Goal: Task Accomplishment & Management: Use online tool/utility

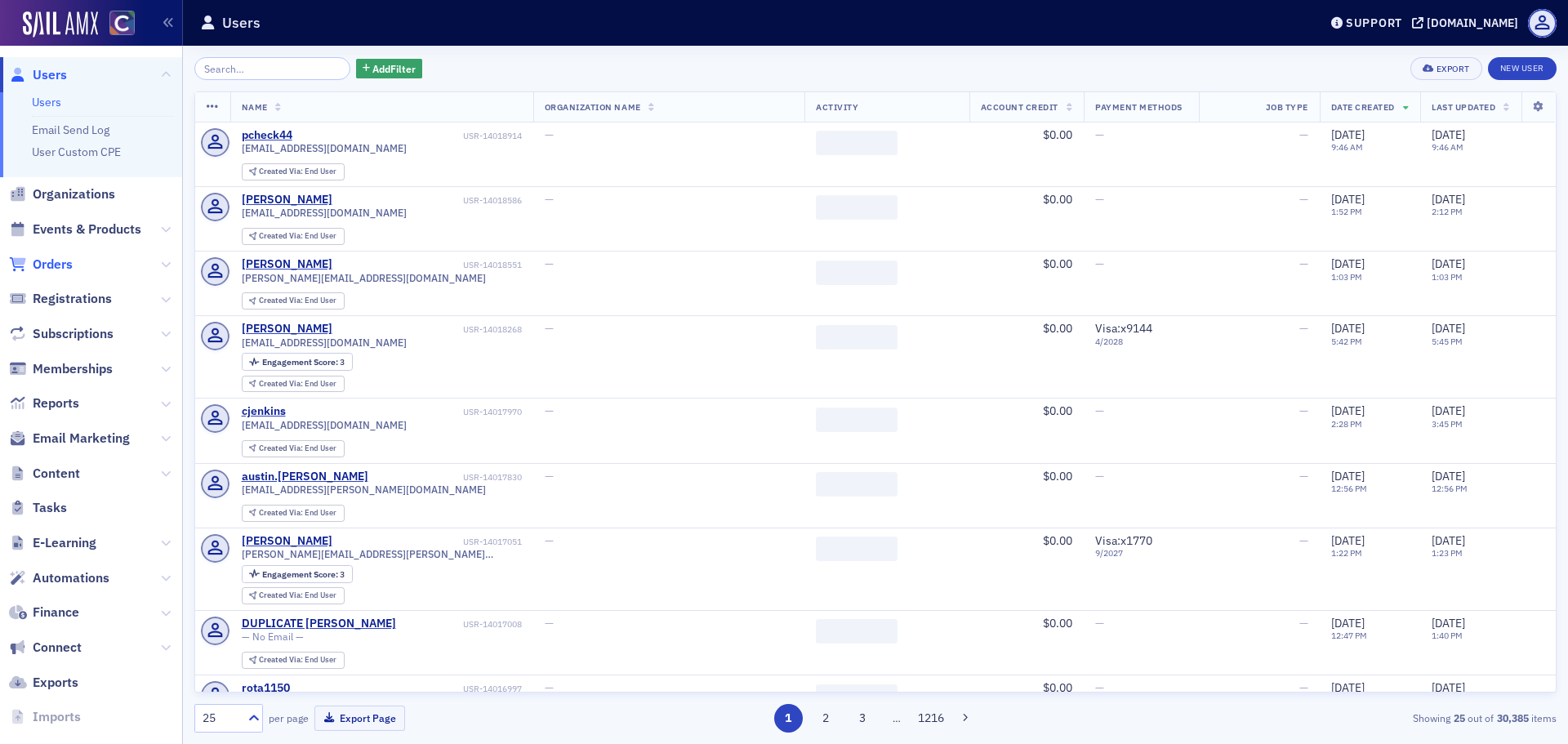
click at [52, 261] on span "Orders" at bounding box center [52, 264] width 40 height 17
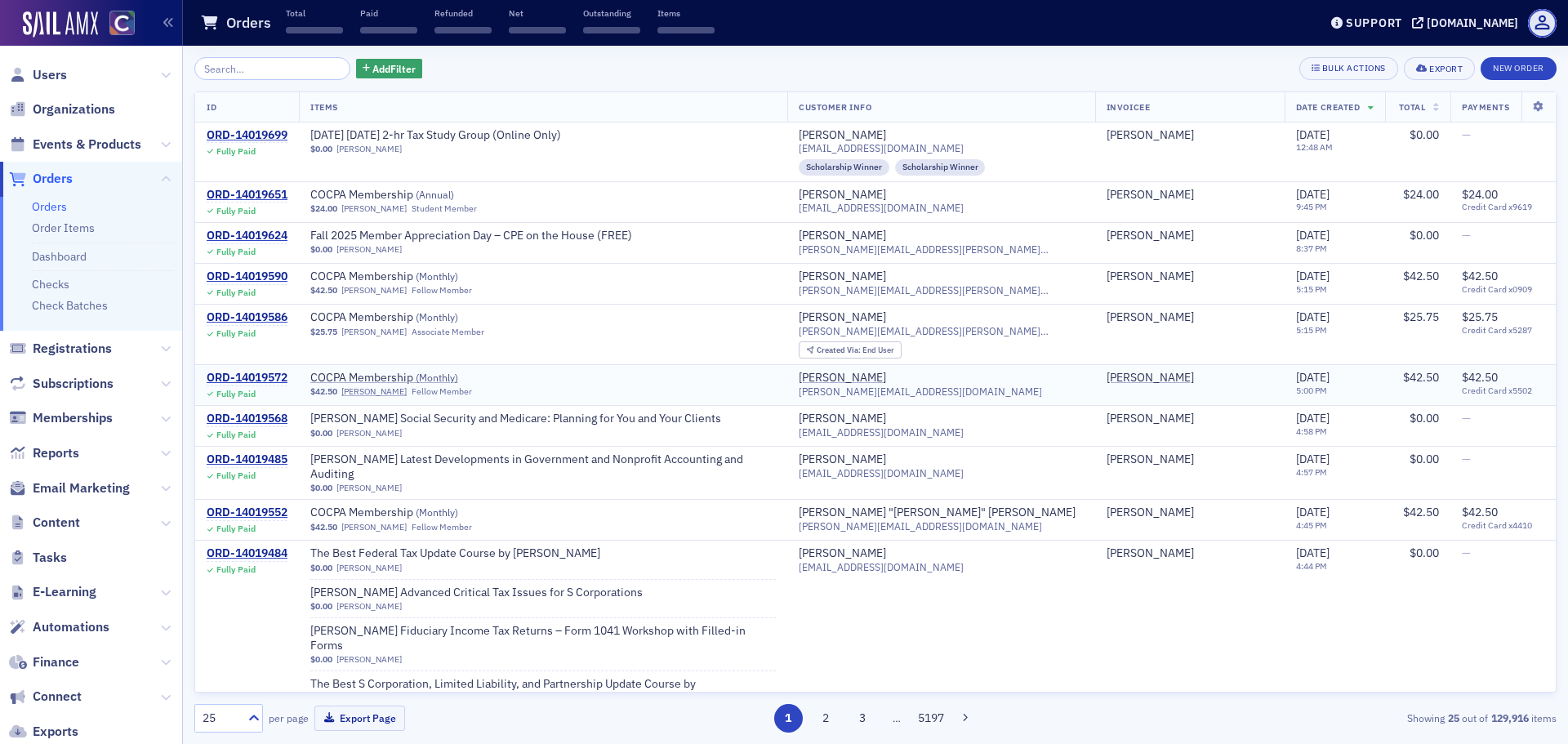
click at [567, 388] on div "$42.50 Kelly Smith-Biesemeyer Fellow Member" at bounding box center [542, 391] width 465 height 11
click at [1408, 111] on th "Total" at bounding box center [1417, 107] width 65 height 30
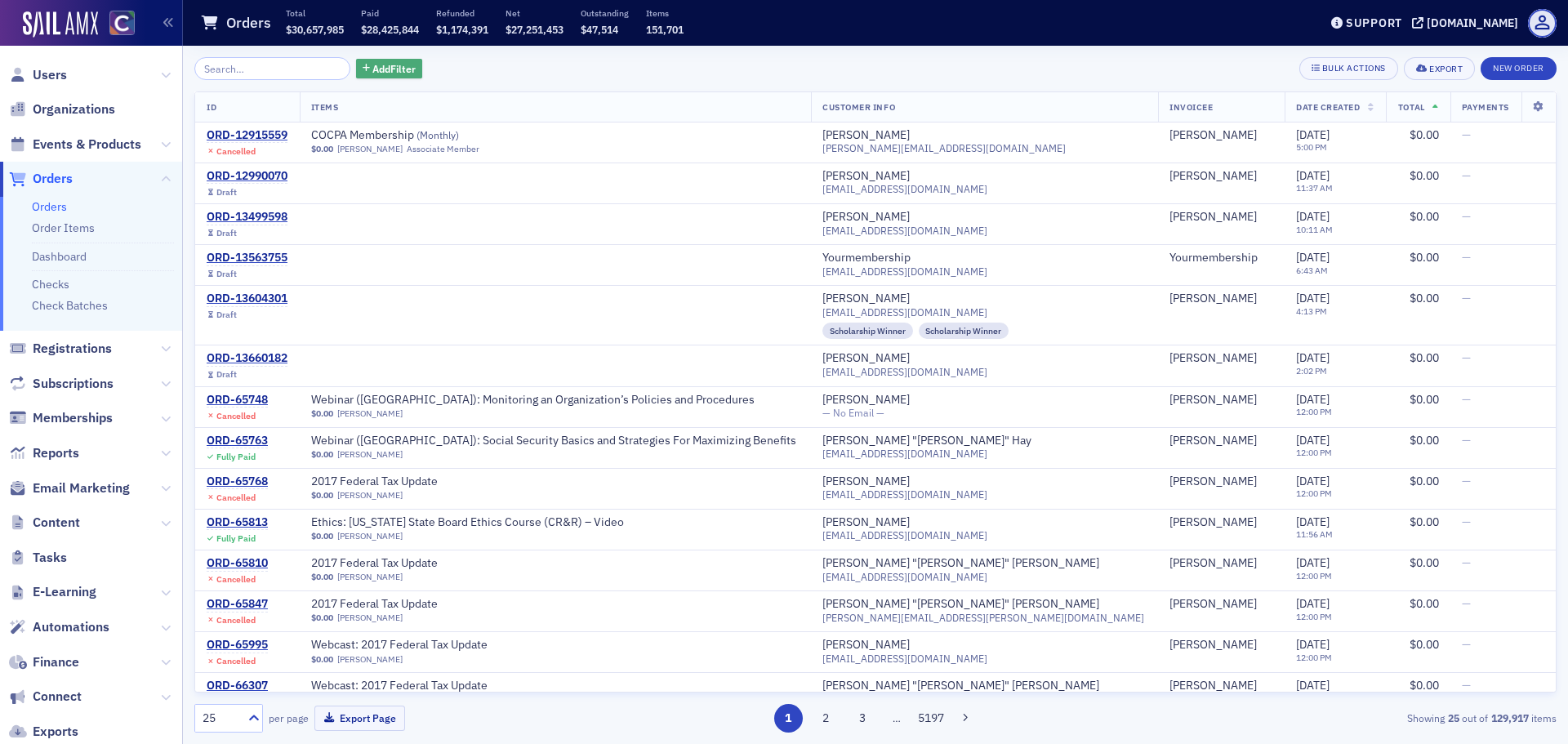
click at [373, 66] on span "Add Filter" at bounding box center [393, 68] width 44 height 15
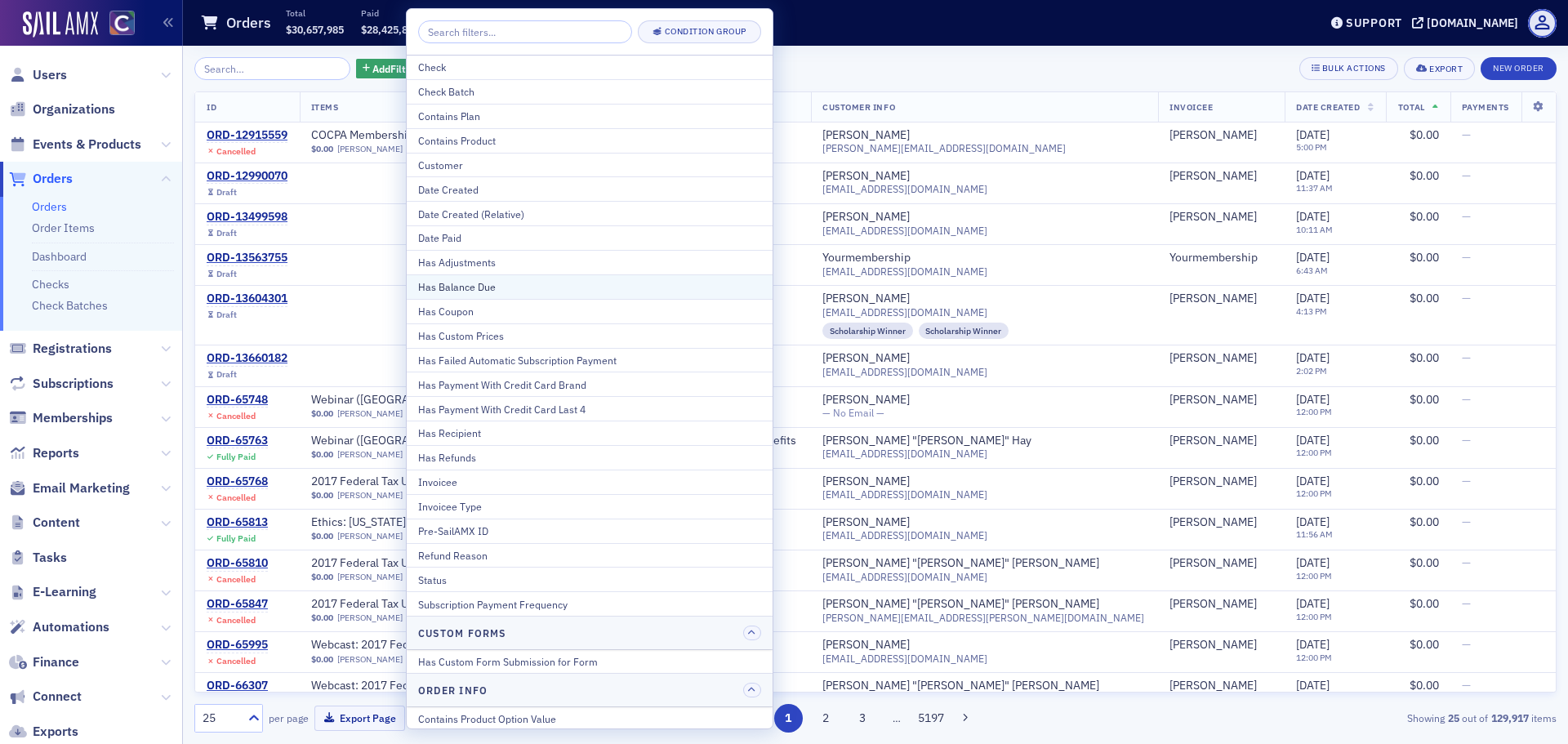
click at [498, 281] on div "Has Balance Due" at bounding box center [589, 287] width 343 height 15
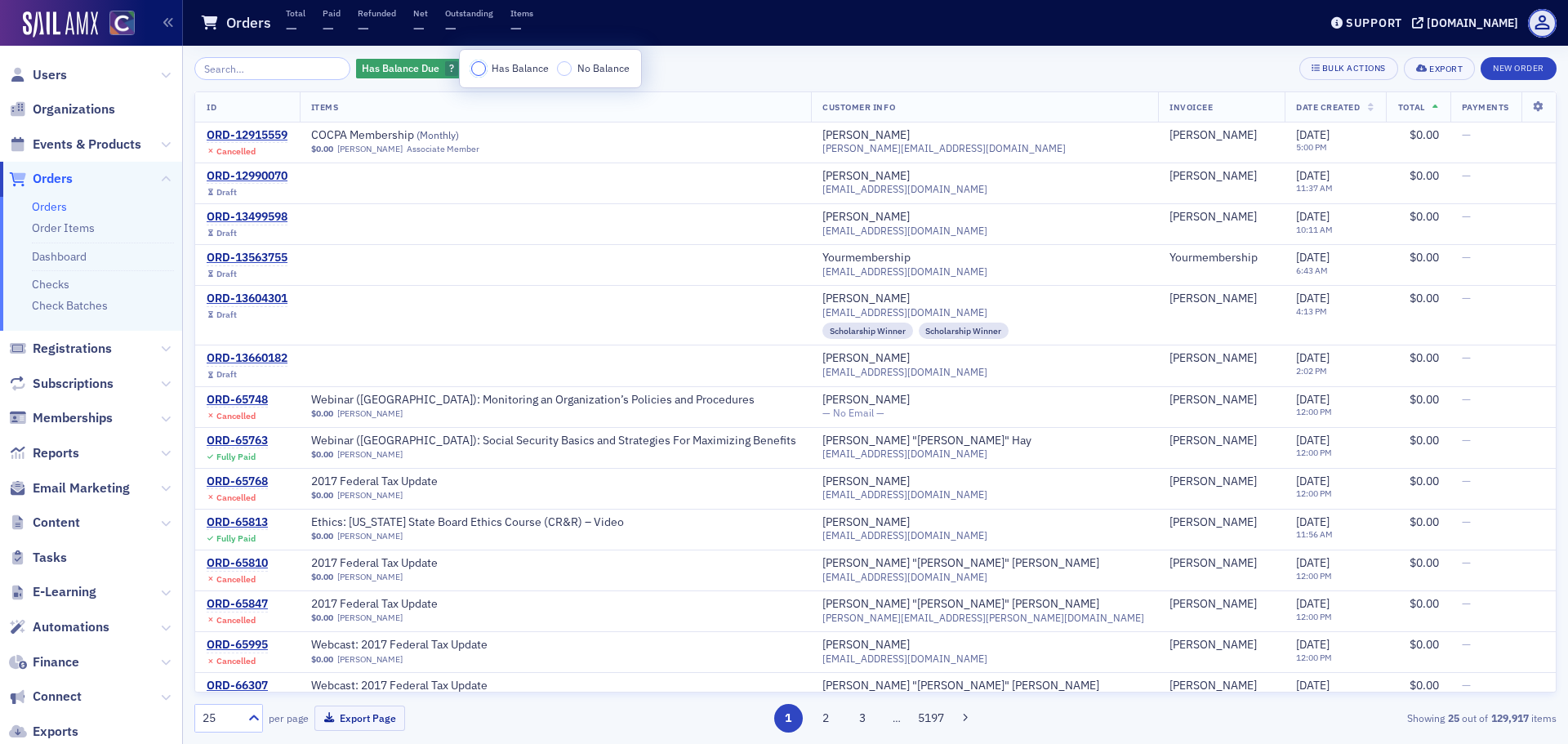
click at [472, 69] on input "Has Balance" at bounding box center [478, 68] width 15 height 15
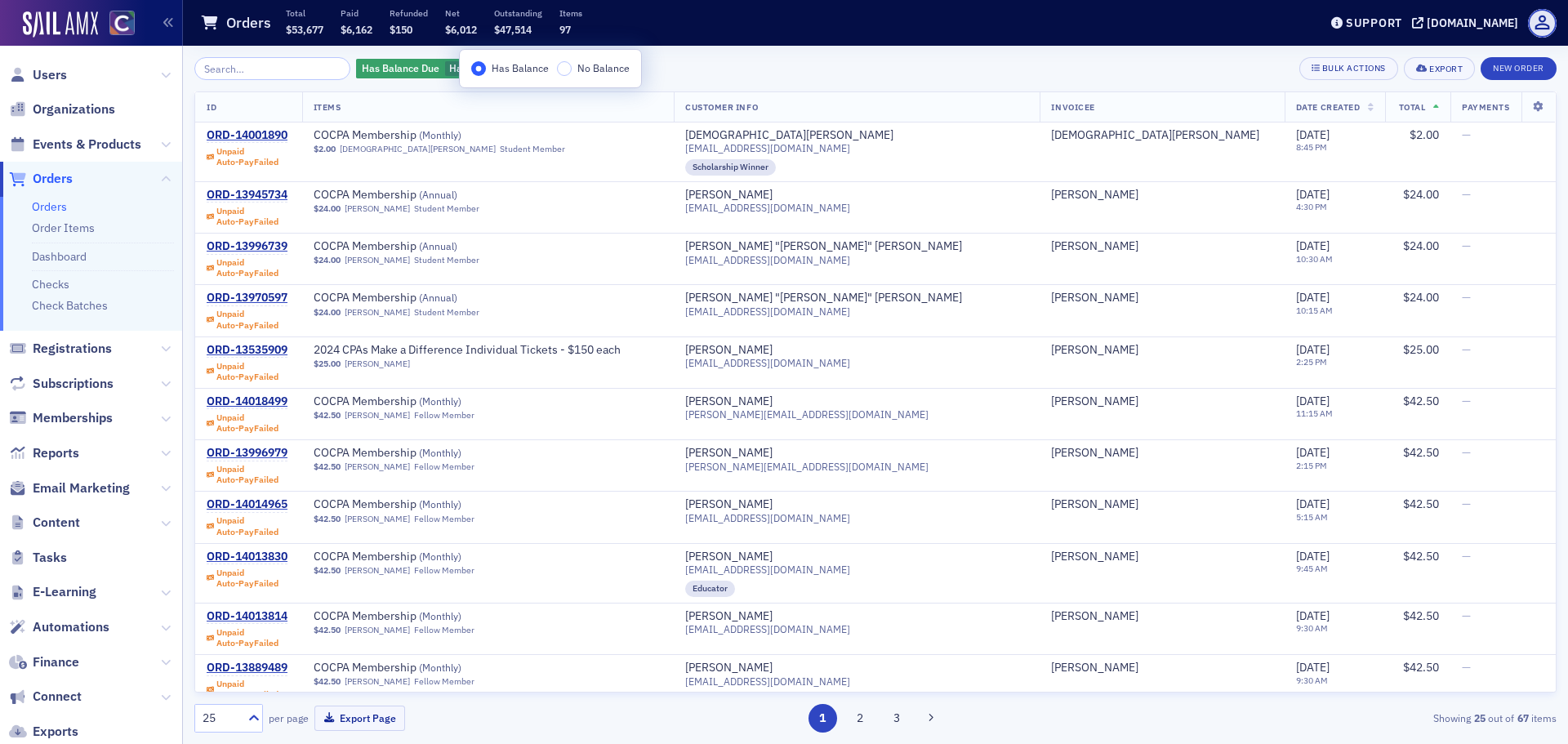
click at [796, 80] on div "Has Balance Due Has Balance Add Filter Bulk Actions Export New Order" at bounding box center [875, 69] width 1362 height 23
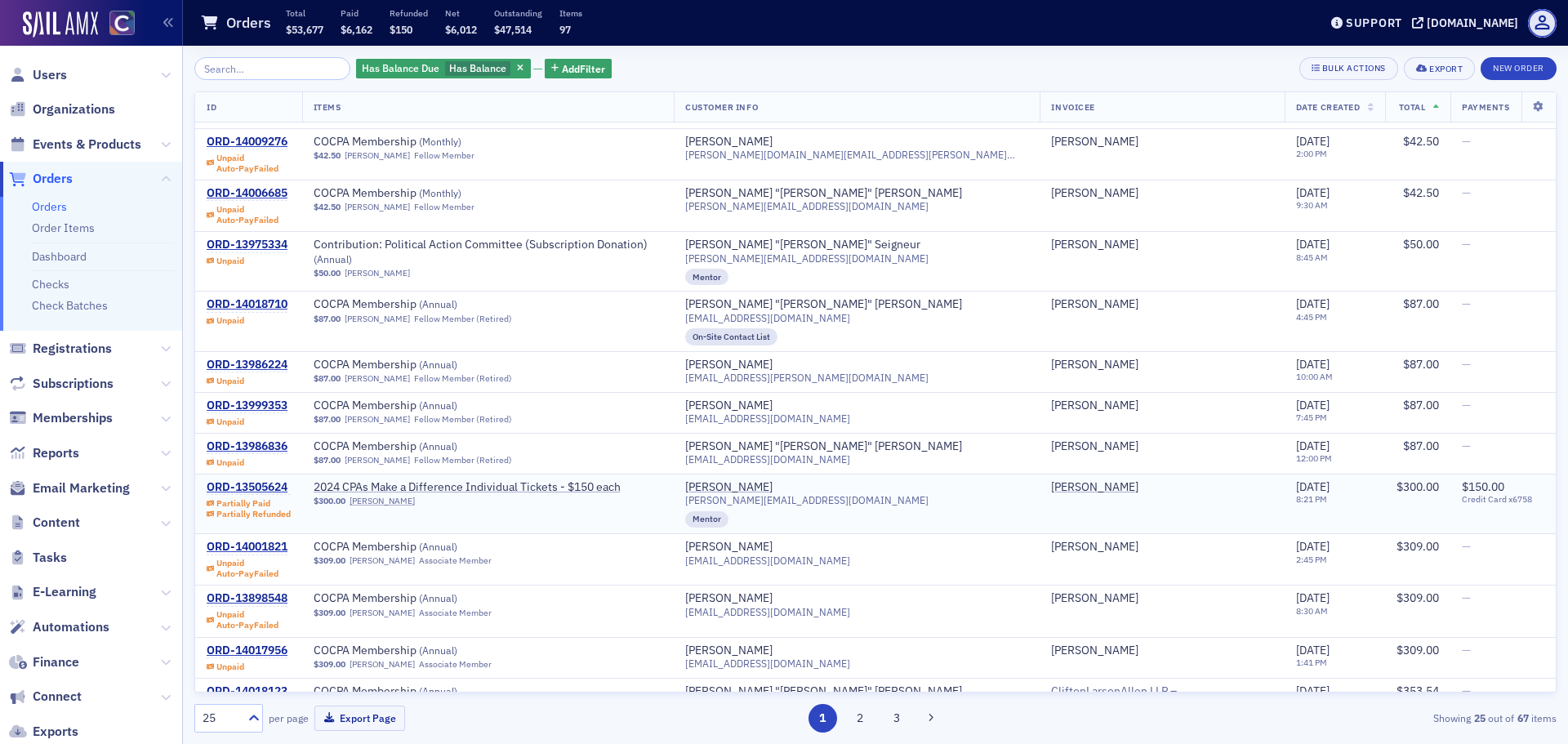
scroll to position [701, 0]
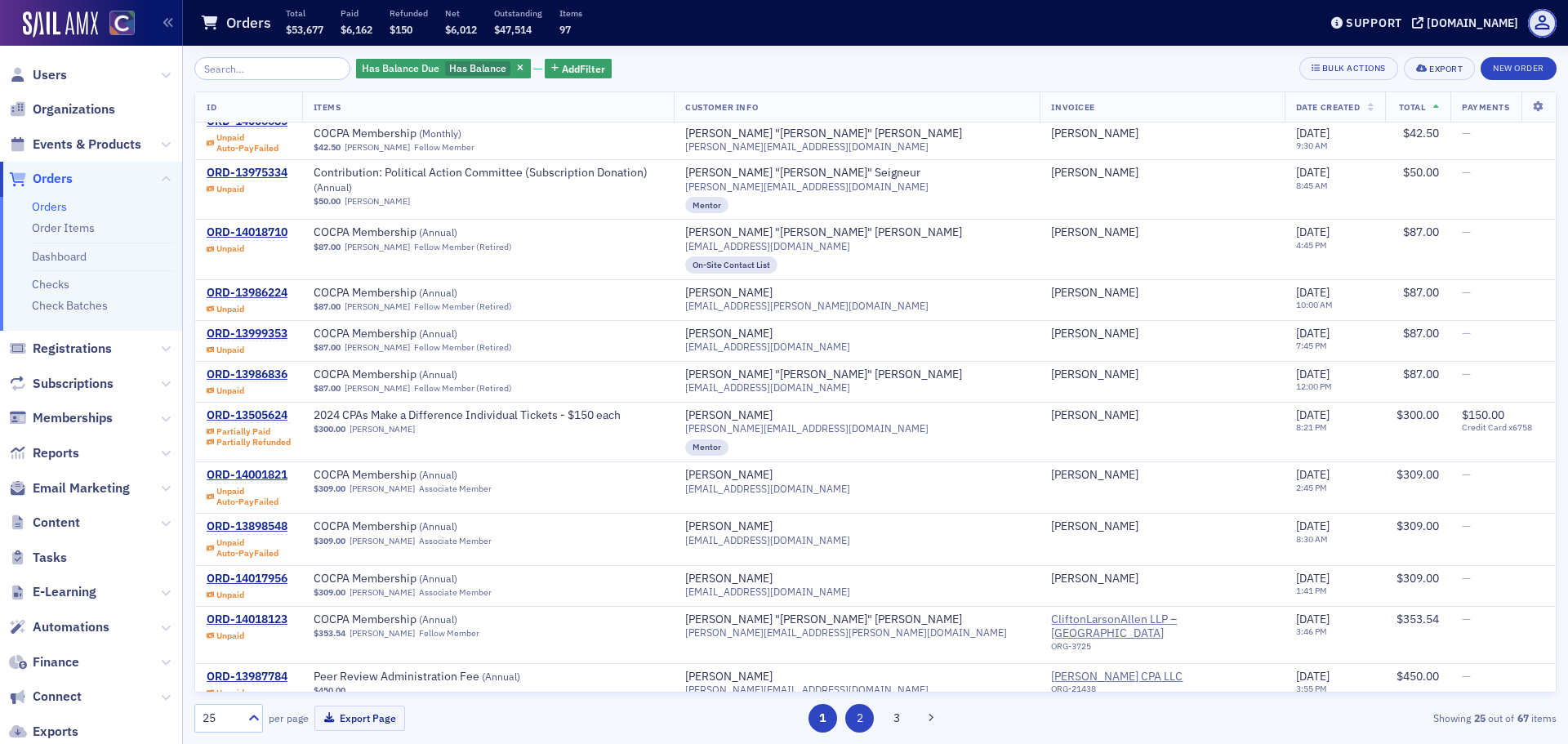
click at [864, 716] on button "2" at bounding box center [859, 718] width 28 height 28
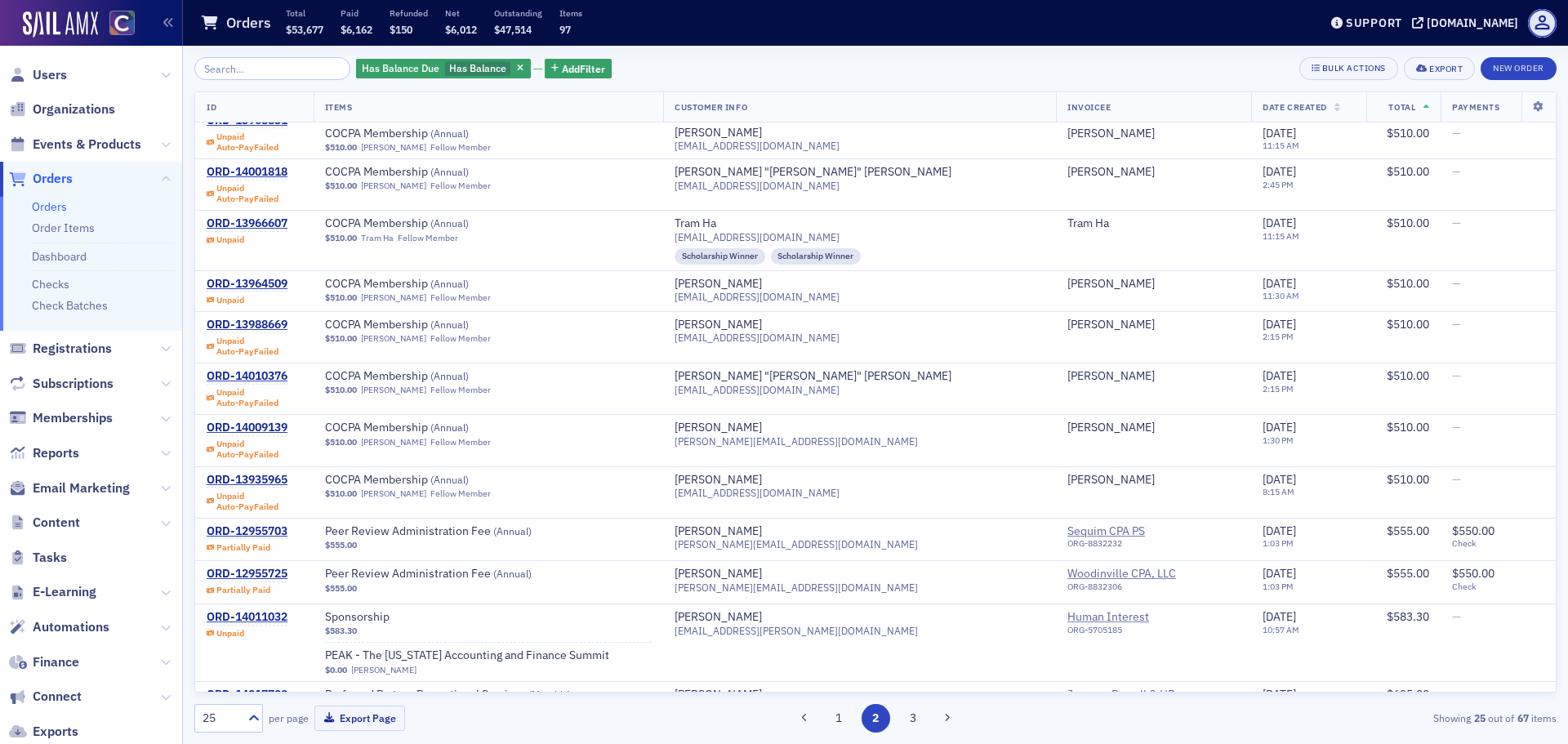
scroll to position [685, 0]
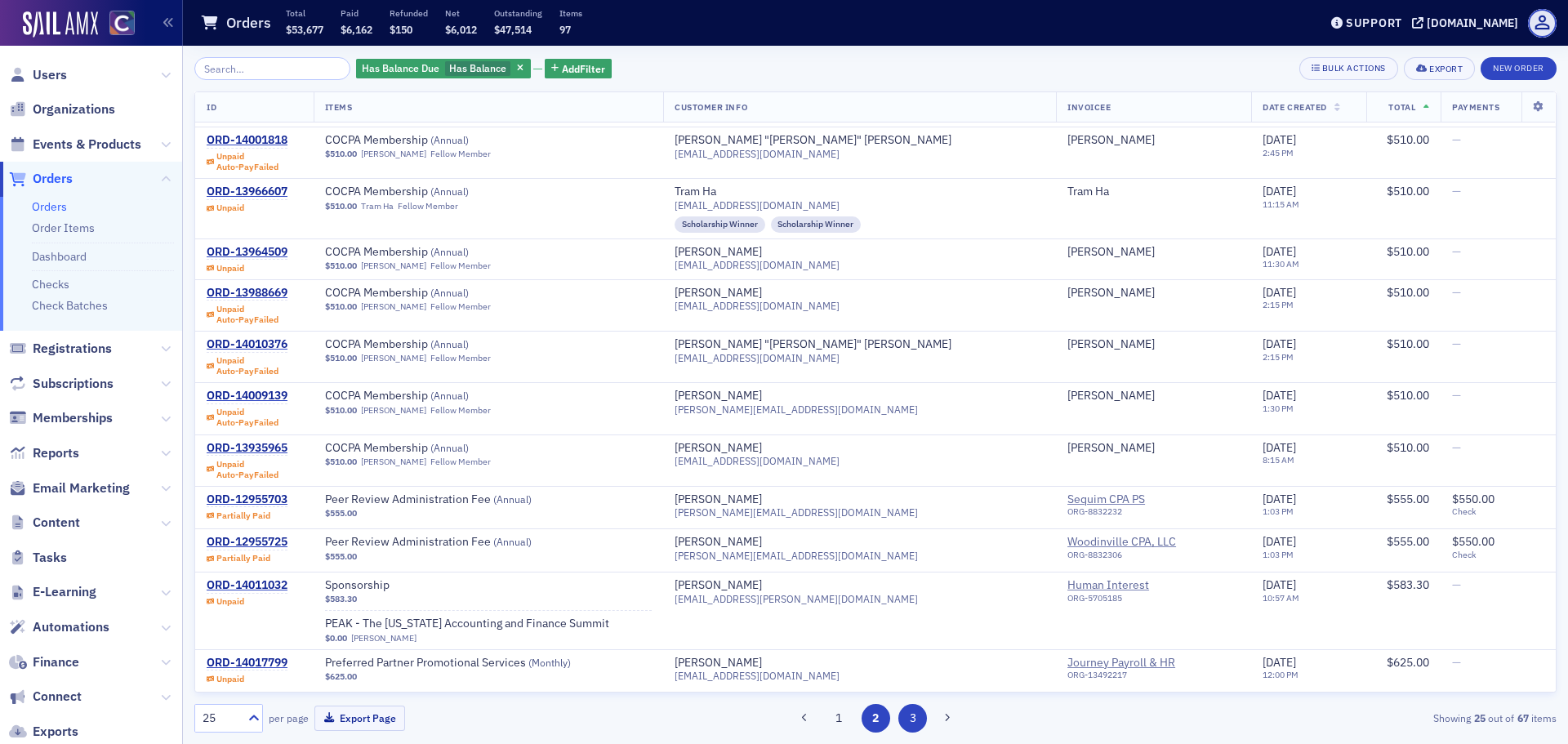
click at [920, 719] on button "3" at bounding box center [912, 718] width 28 height 28
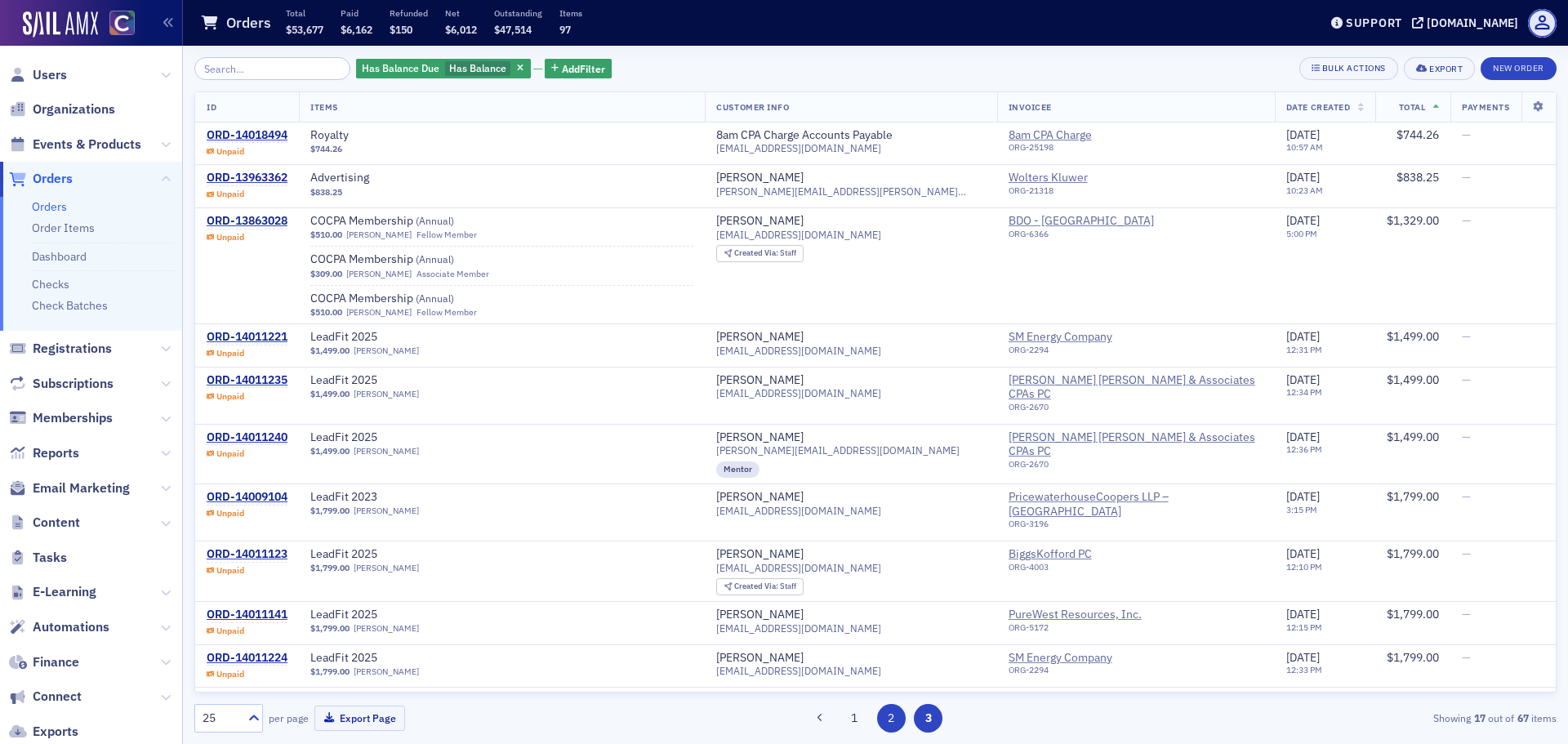
click at [895, 712] on button "2" at bounding box center [891, 718] width 28 height 28
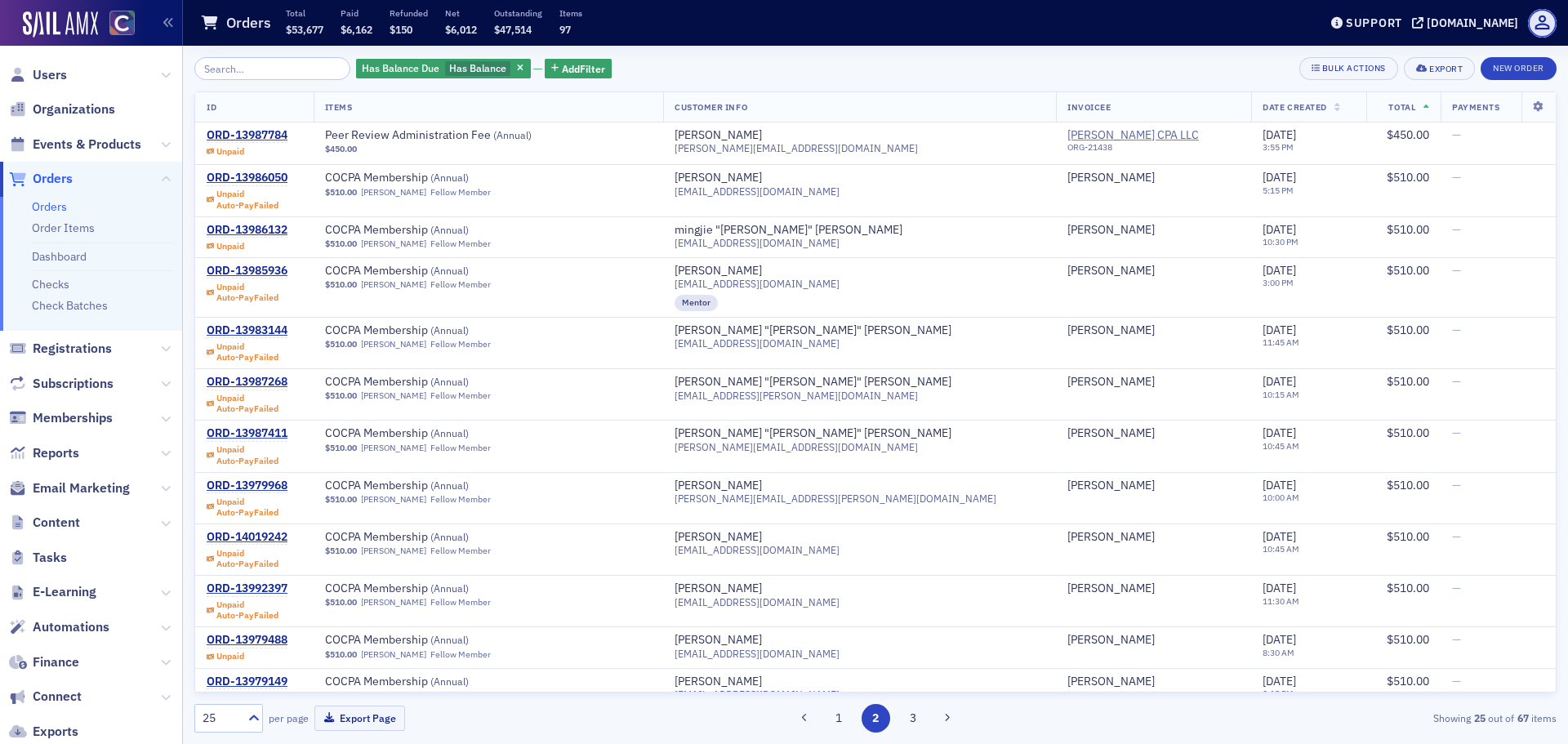
drag, startPoint x: 497, startPoint y: 68, endPoint x: 451, endPoint y: 66, distance: 46.0
click at [517, 68] on icon "button" at bounding box center [520, 68] width 7 height 9
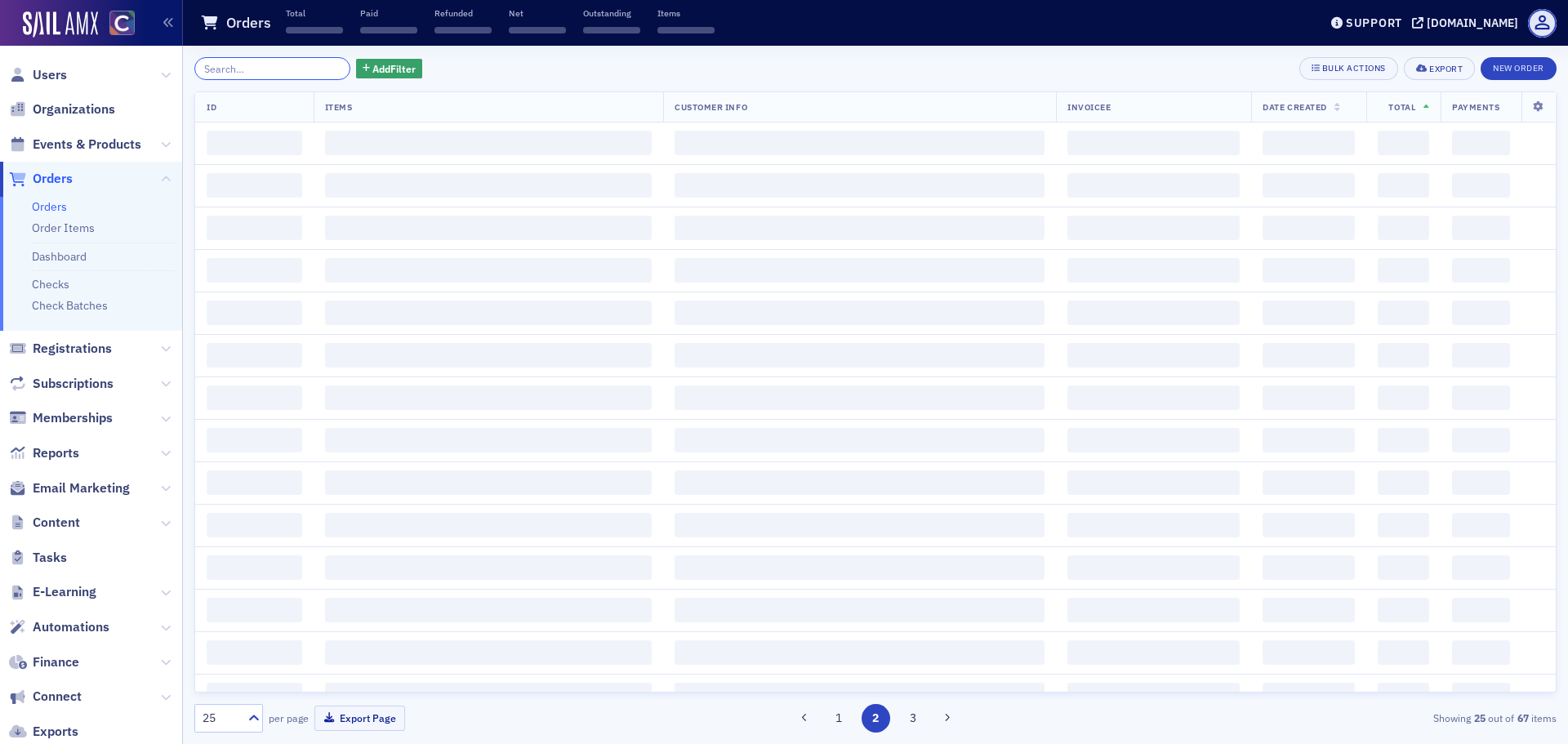
click at [260, 79] on input "search" at bounding box center [272, 69] width 156 height 23
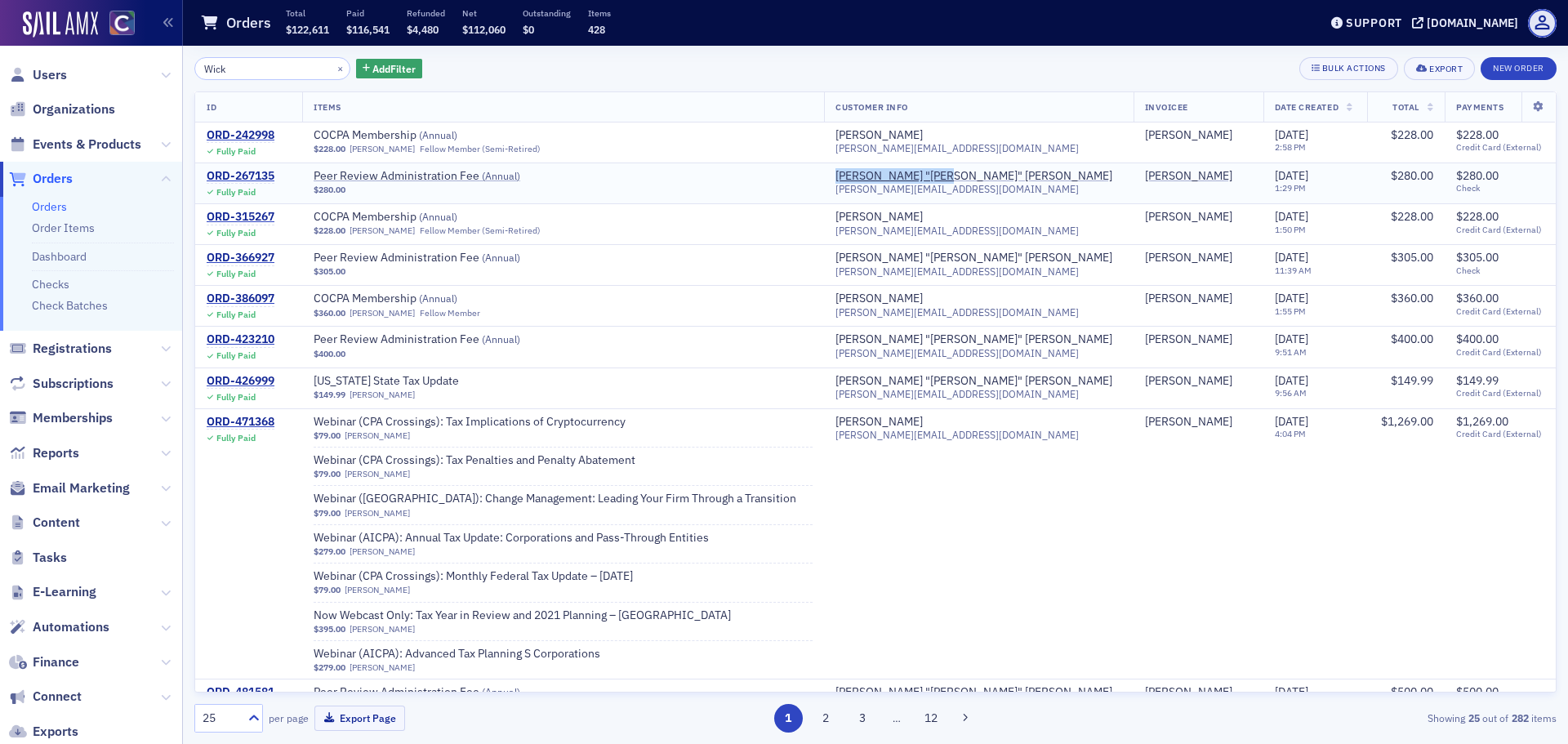
drag, startPoint x: 1003, startPoint y: 174, endPoint x: 869, endPoint y: 174, distance: 134.0
click at [869, 174] on td "Steven "Steve" Wick steve@sjwickcpa.com" at bounding box center [978, 183] width 310 height 41
copy div "Steven "Steve" Wick"
drag, startPoint x: 254, startPoint y: 60, endPoint x: 0, endPoint y: 32, distance: 255.5
click at [0, 33] on div "Users Organizations Events & Products Orders Orders Order Items Dashboard Check…" at bounding box center [784, 372] width 1568 height 744
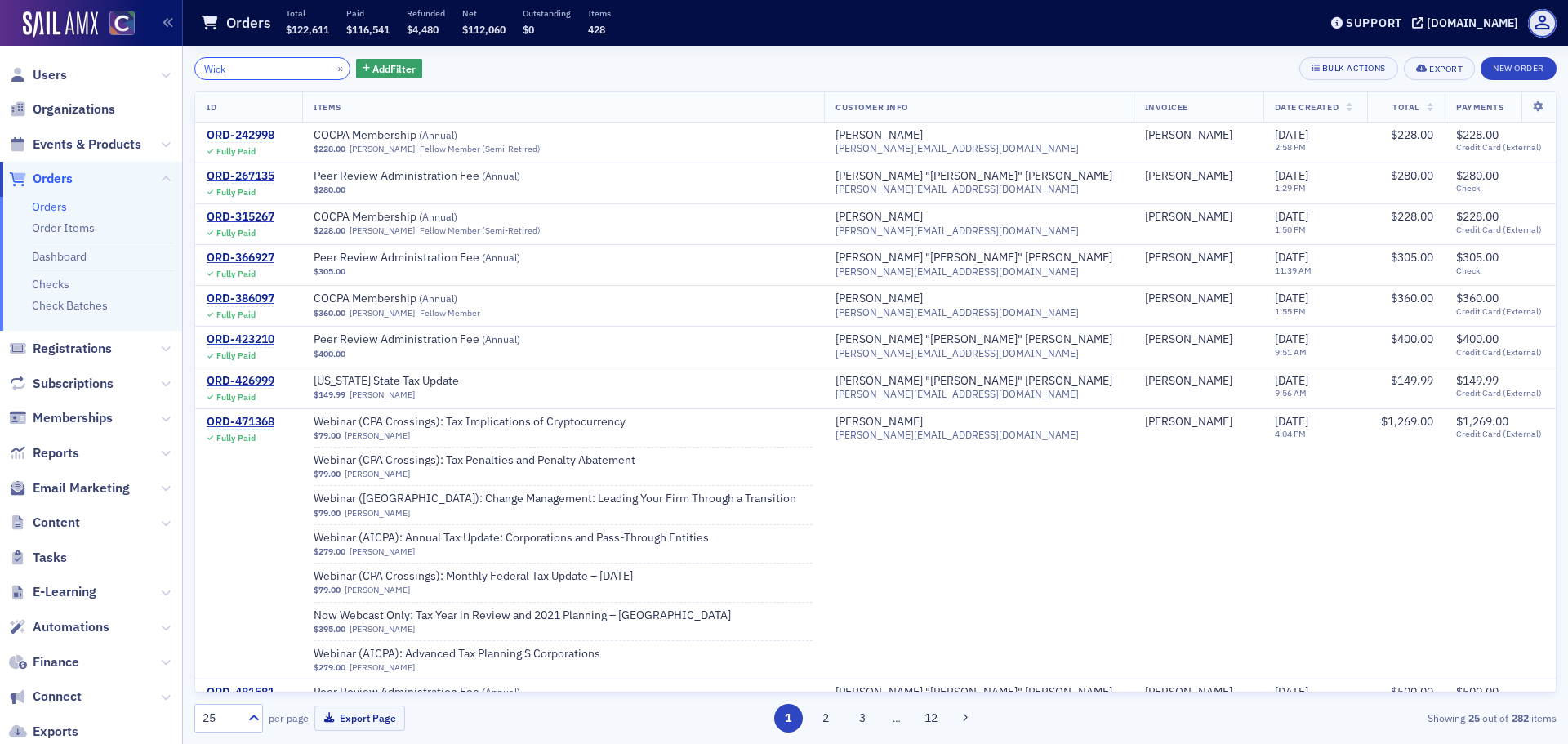
paste input "Steven "Steve""
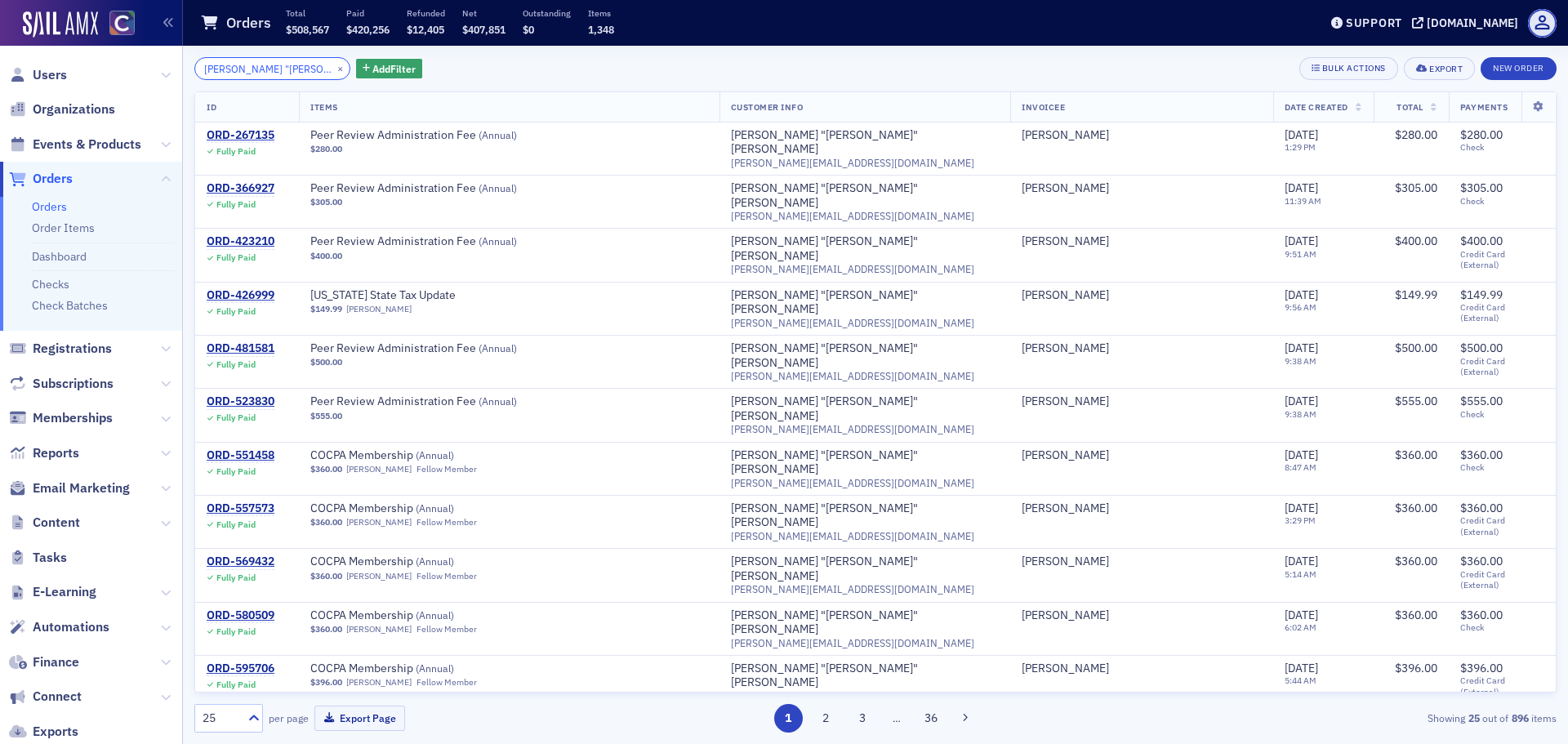
type input "Steven "Steve" Wick"
click at [1356, 108] on icon at bounding box center [1359, 108] width 7 height 9
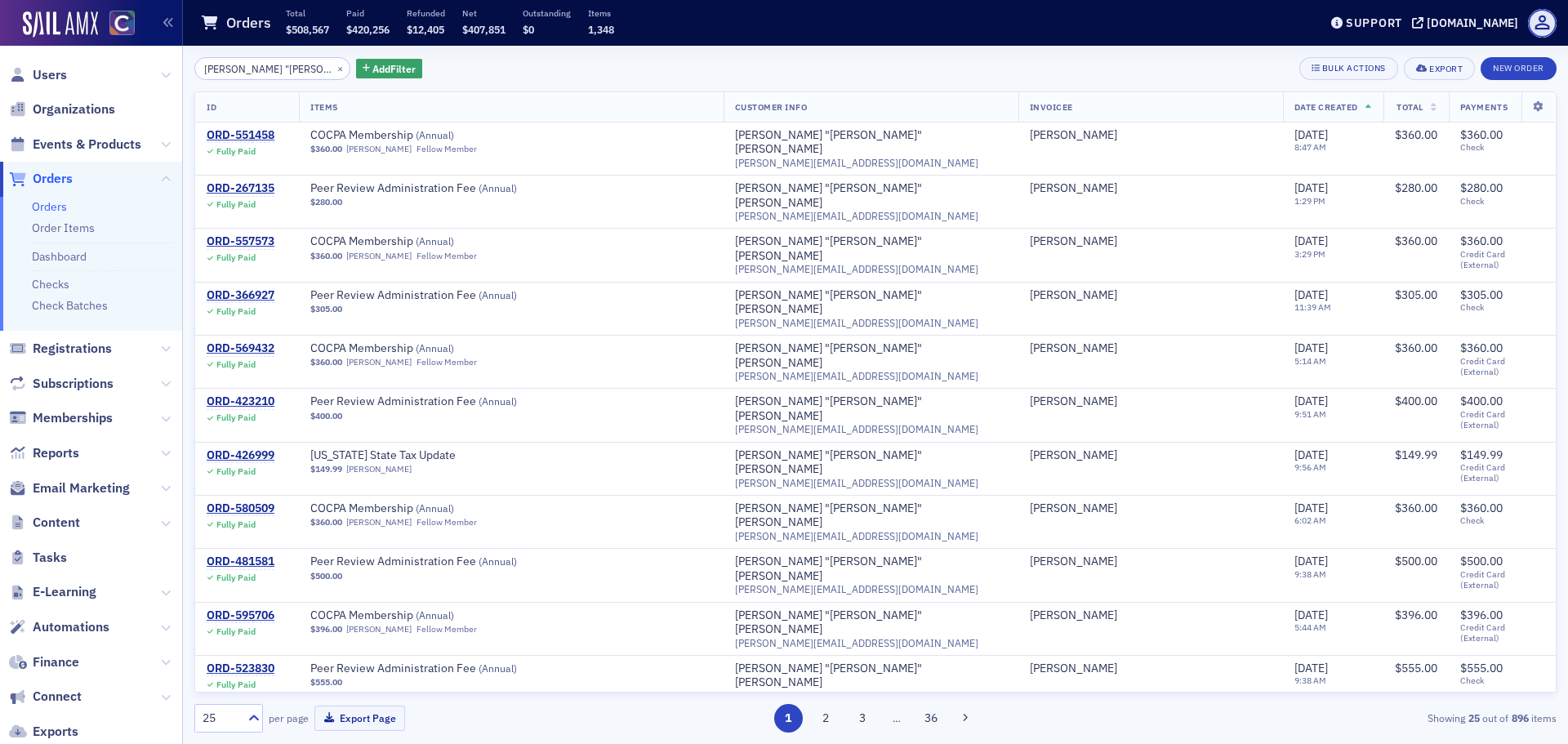
click at [1346, 109] on th "Date Created" at bounding box center [1333, 107] width 100 height 30
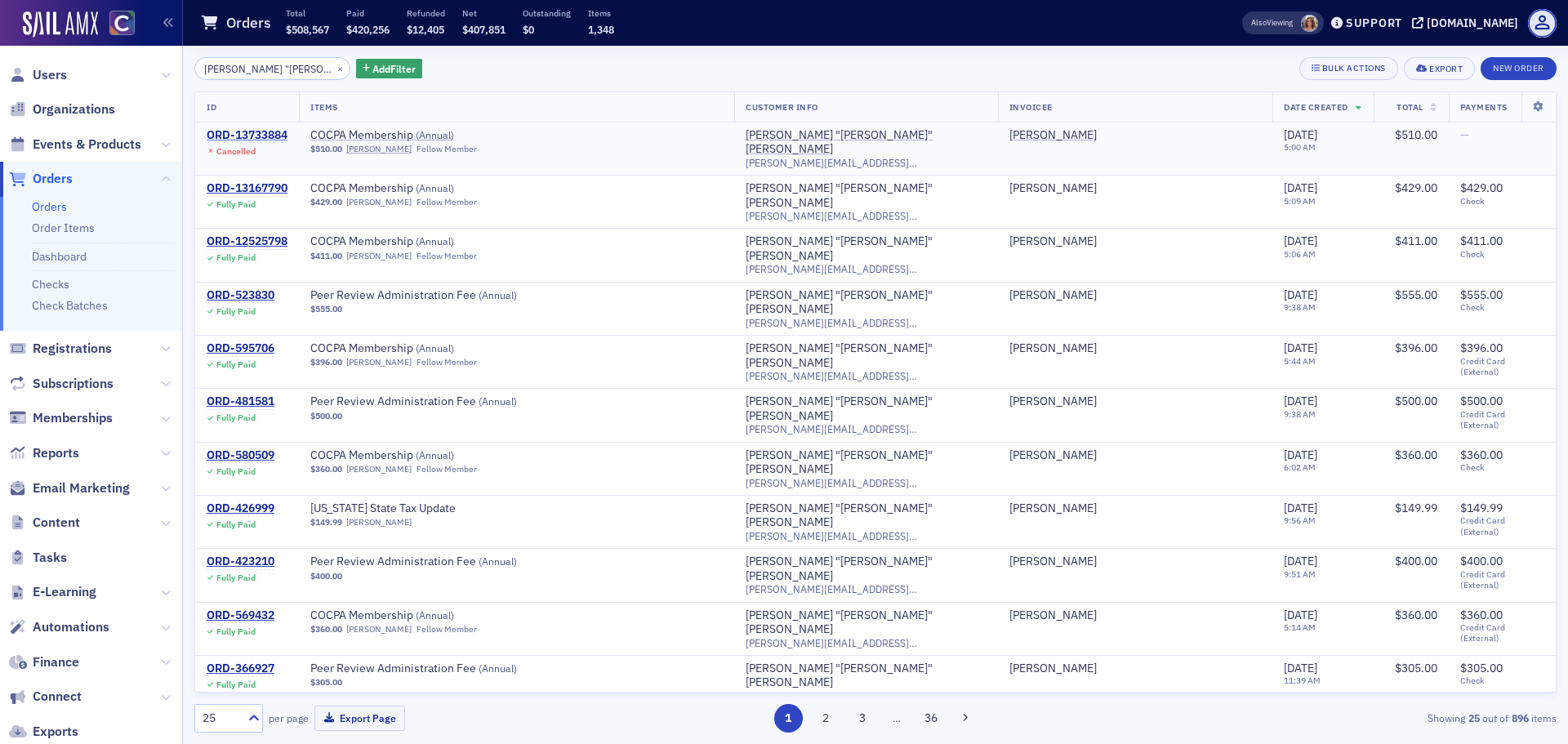
click at [278, 136] on div "ORD-13733884" at bounding box center [247, 135] width 81 height 15
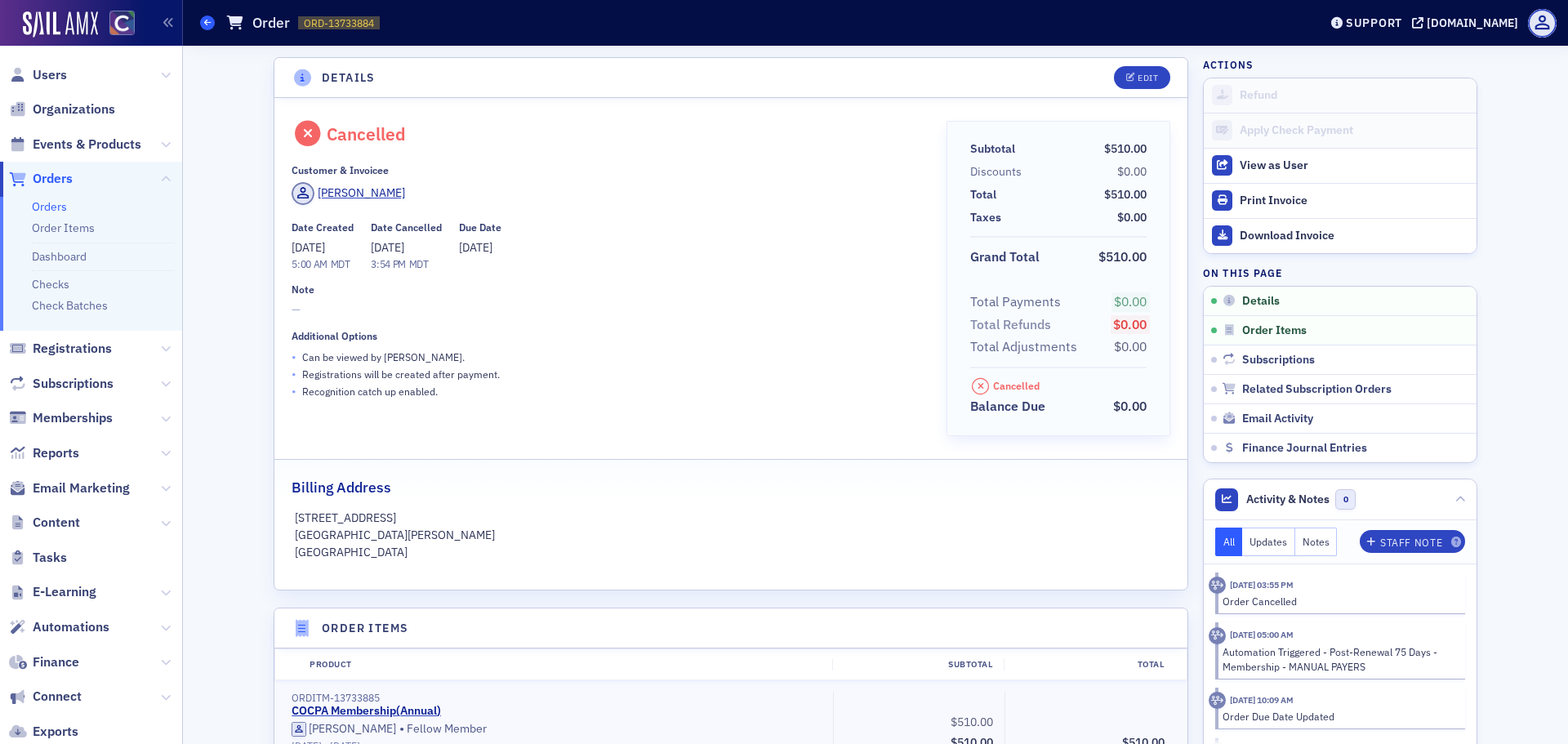
click at [213, 23] on span at bounding box center [207, 22] width 15 height 15
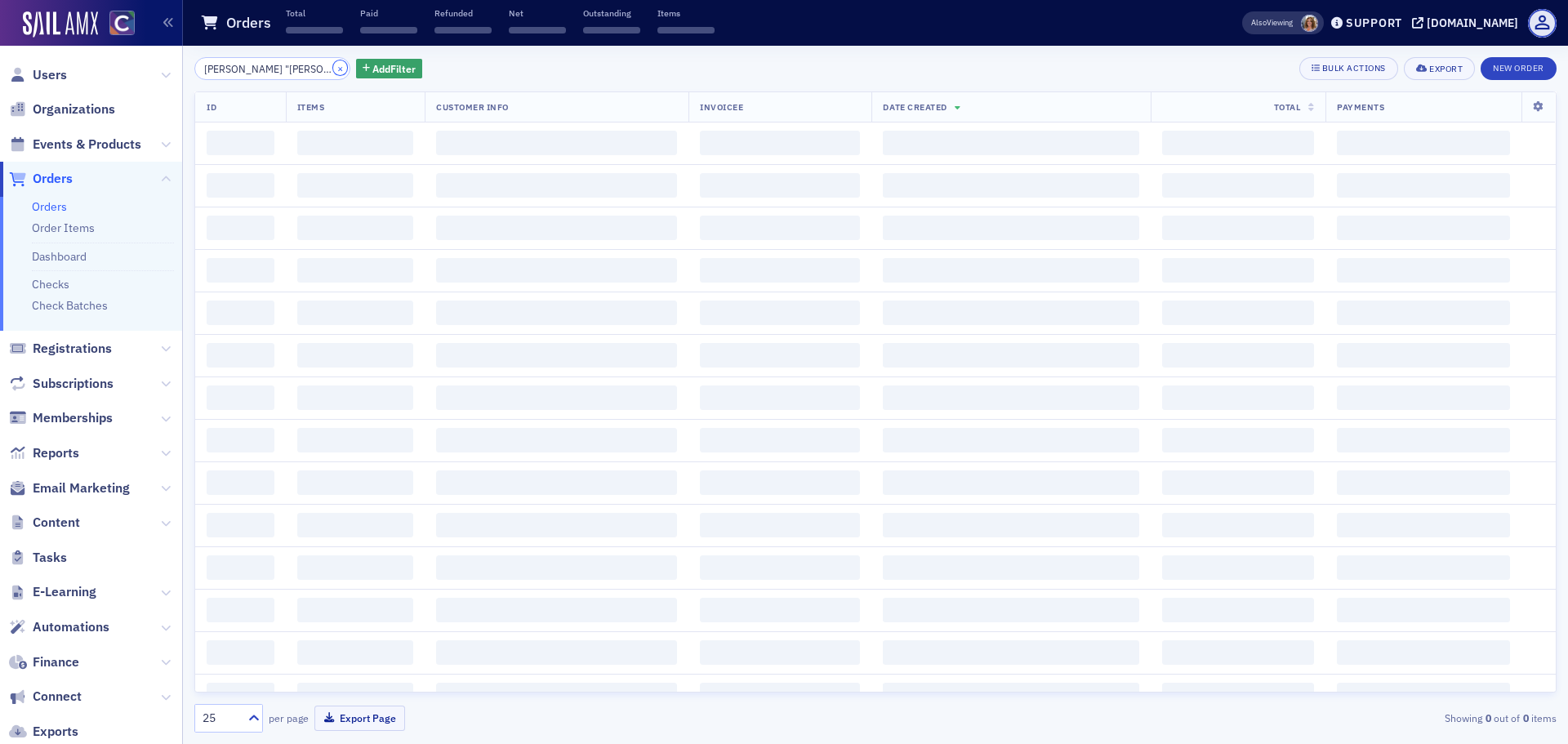
click at [333, 70] on button "×" at bounding box center [340, 67] width 15 height 15
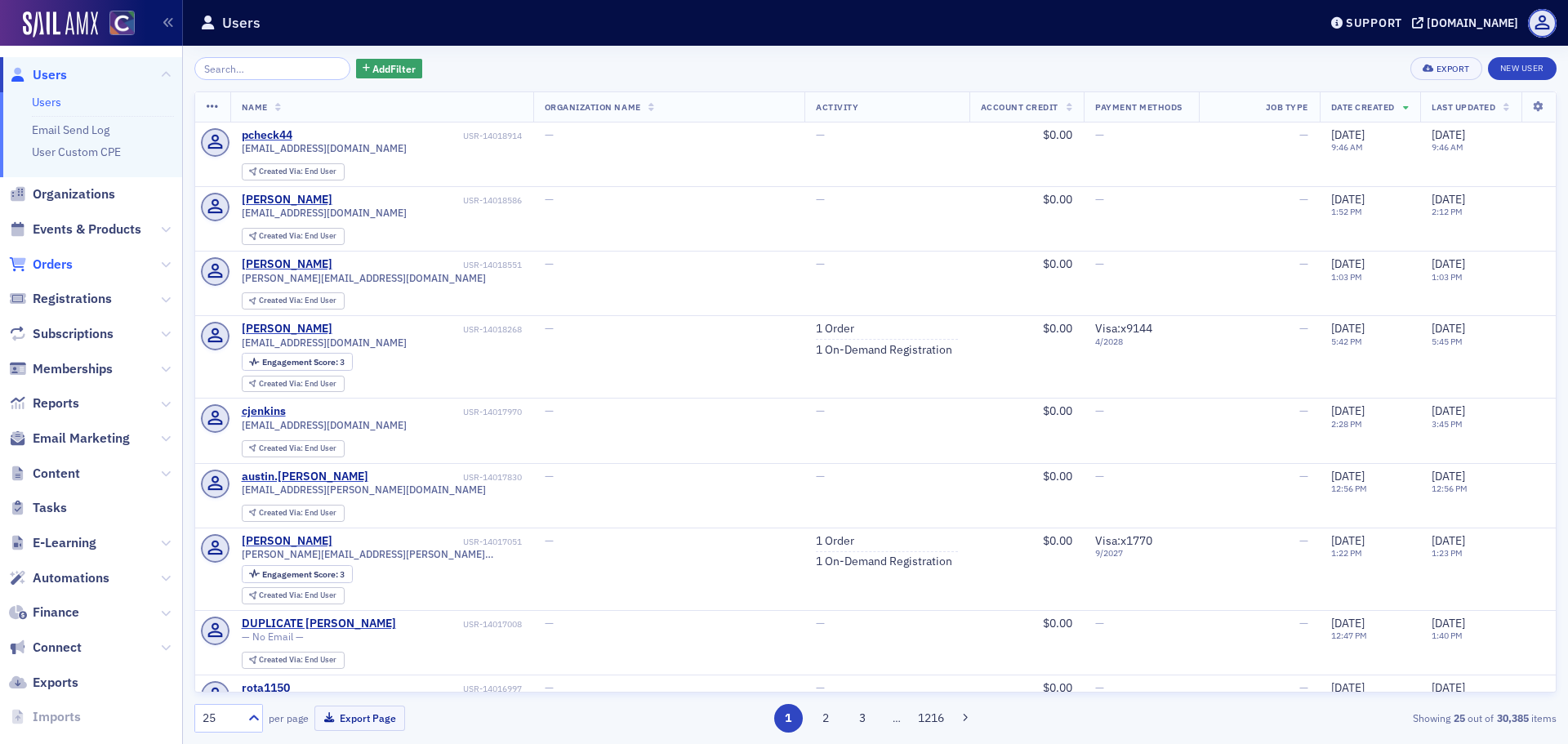
click at [57, 271] on span "Orders" at bounding box center [52, 264] width 40 height 17
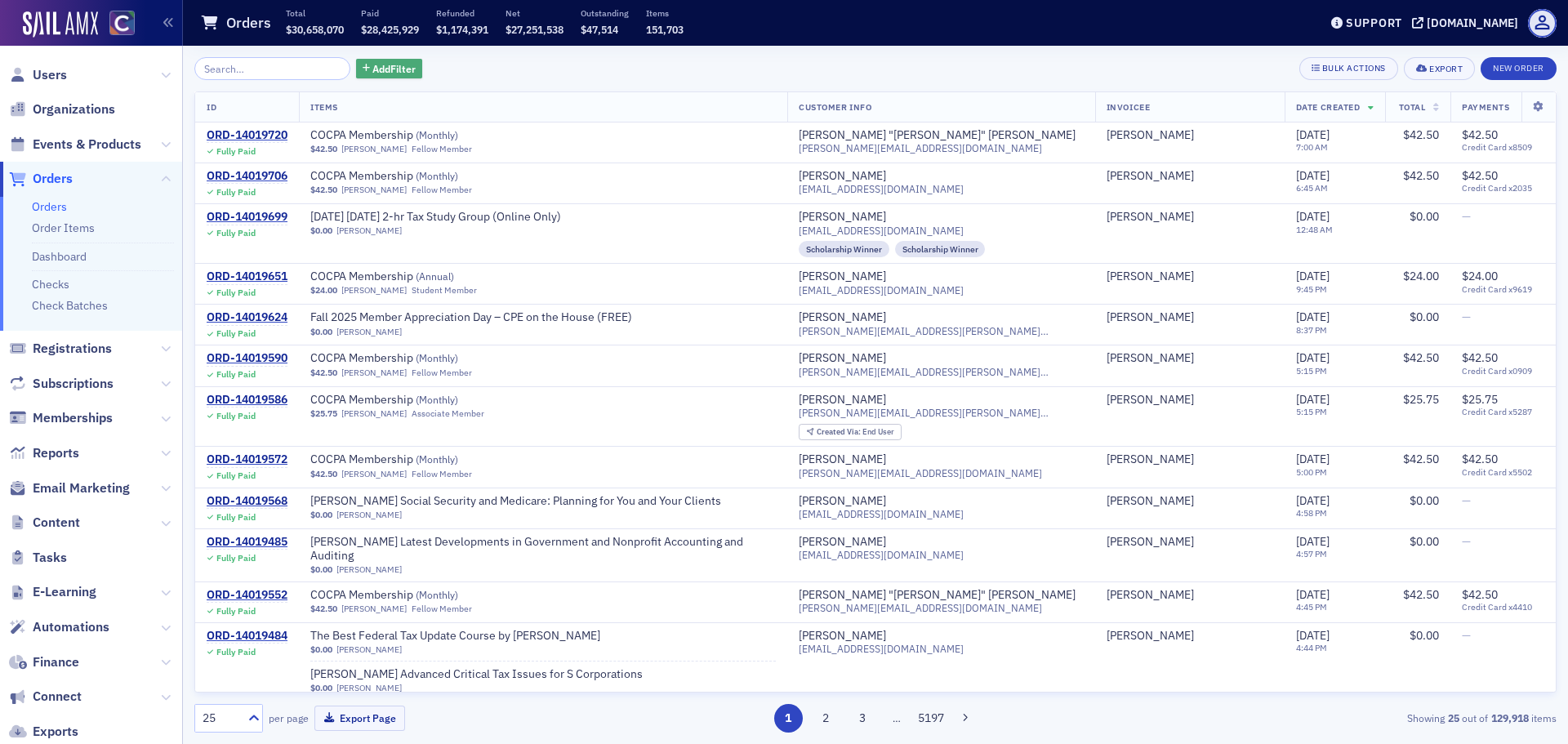
click at [386, 69] on span "Add Filter" at bounding box center [393, 68] width 44 height 15
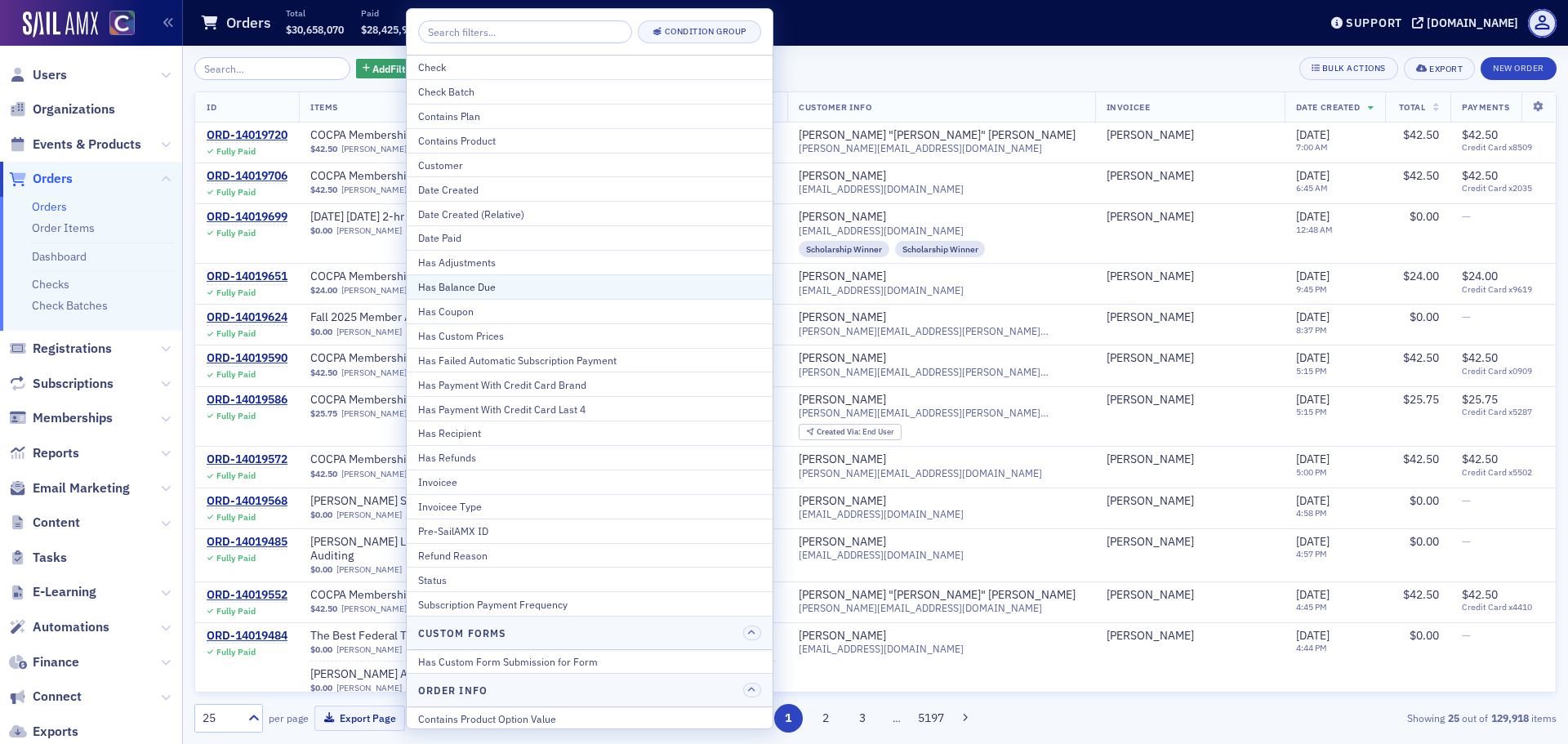
click at [472, 279] on button "Has Balance Due" at bounding box center [590, 286] width 366 height 24
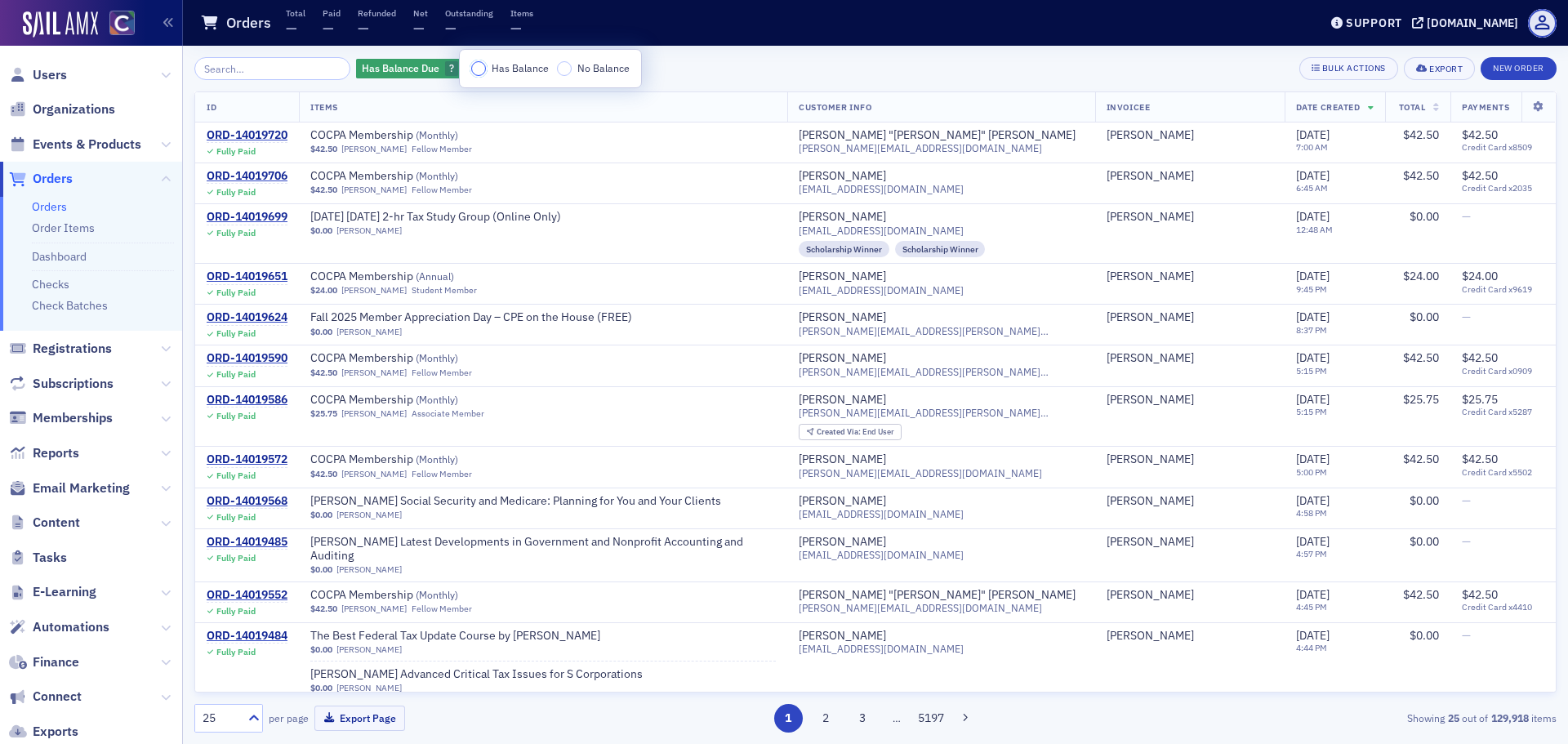
click at [483, 67] on input "Has Balance" at bounding box center [478, 68] width 15 height 15
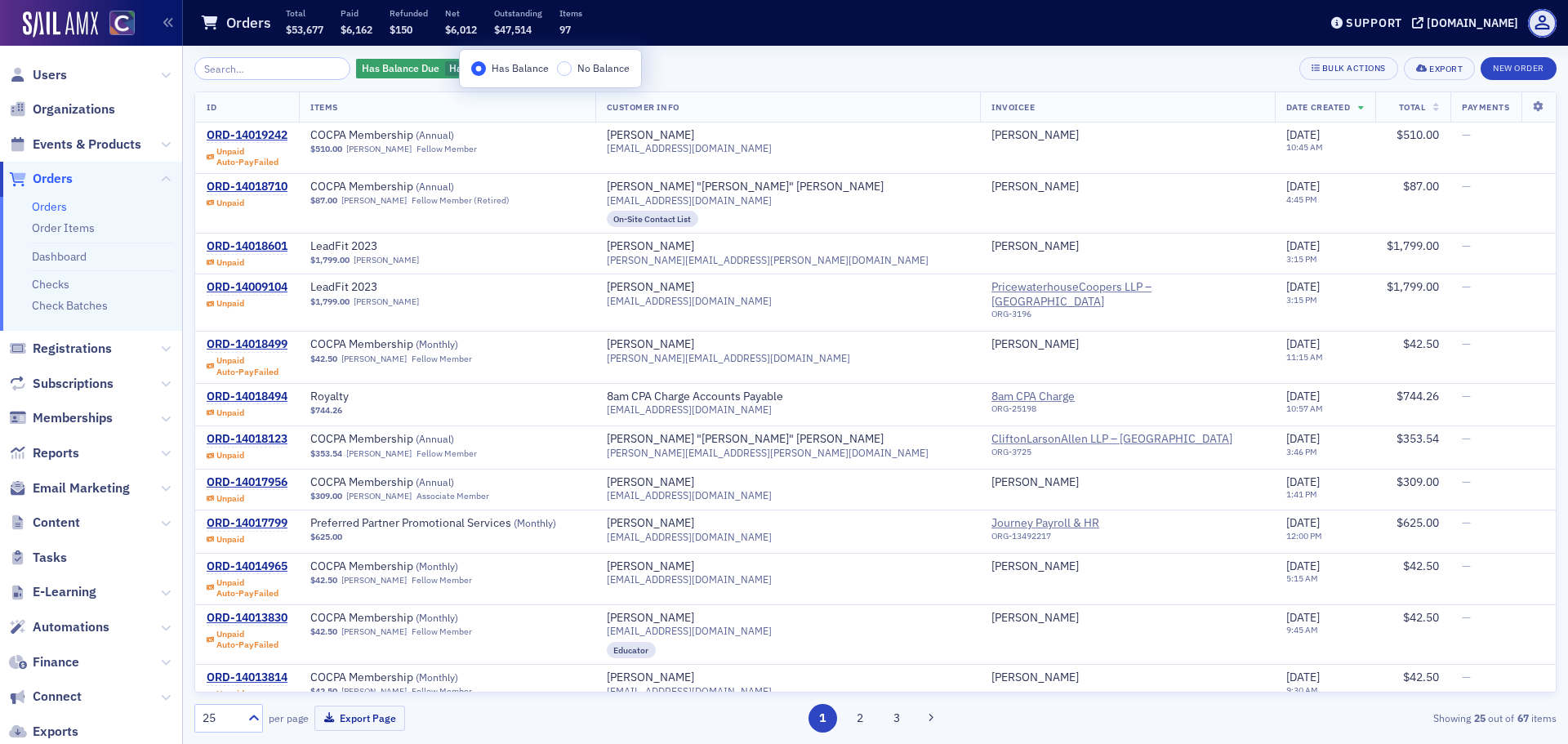
click at [747, 90] on div "Has Balance Due Has Balance Add Filter Bulk Actions Export New Order ID Items C…" at bounding box center [875, 394] width 1362 height 675
click at [577, 74] on span "Add Filter" at bounding box center [583, 68] width 44 height 15
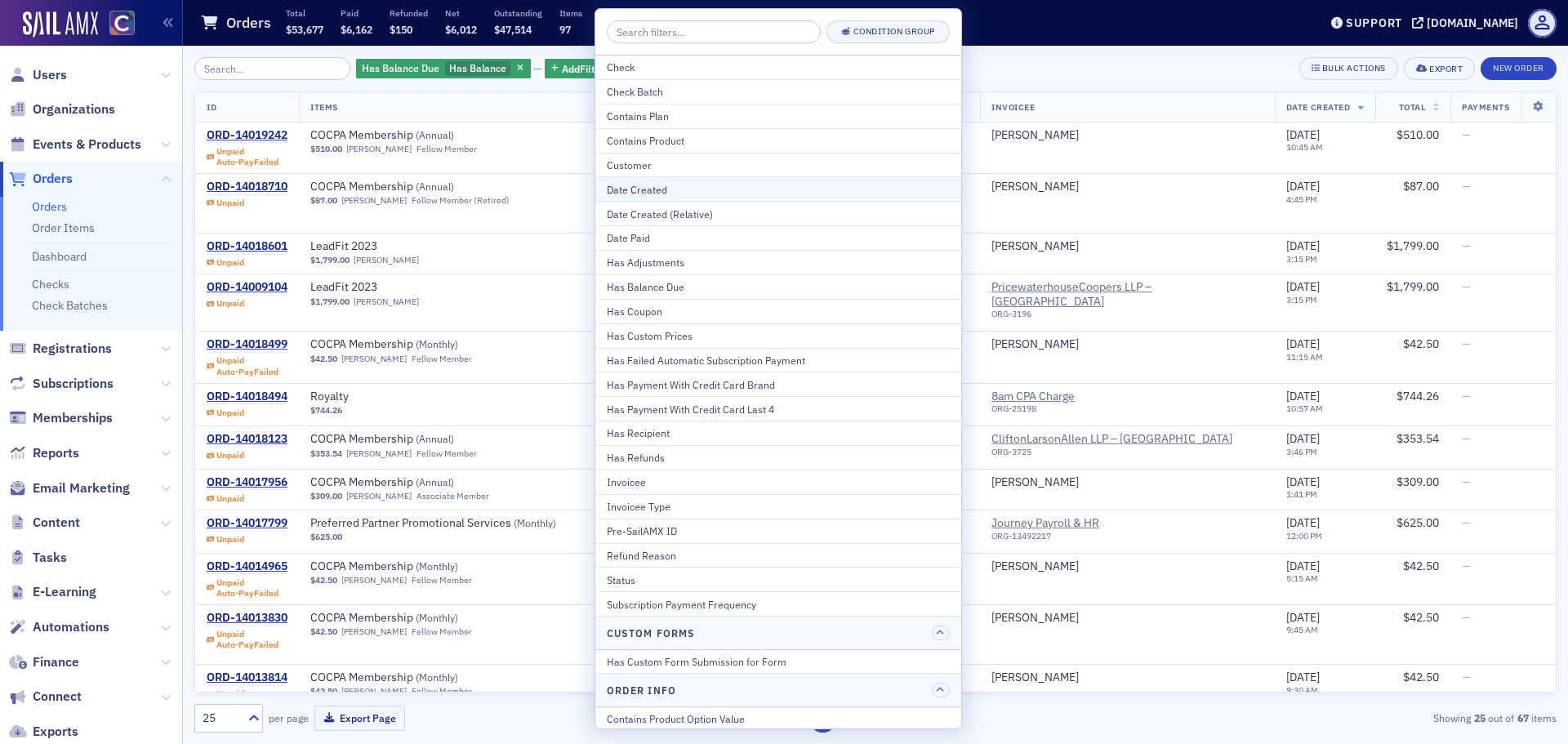
click at [648, 188] on div "Date Created" at bounding box center [778, 188] width 343 height 15
select select "8"
select select "2025"
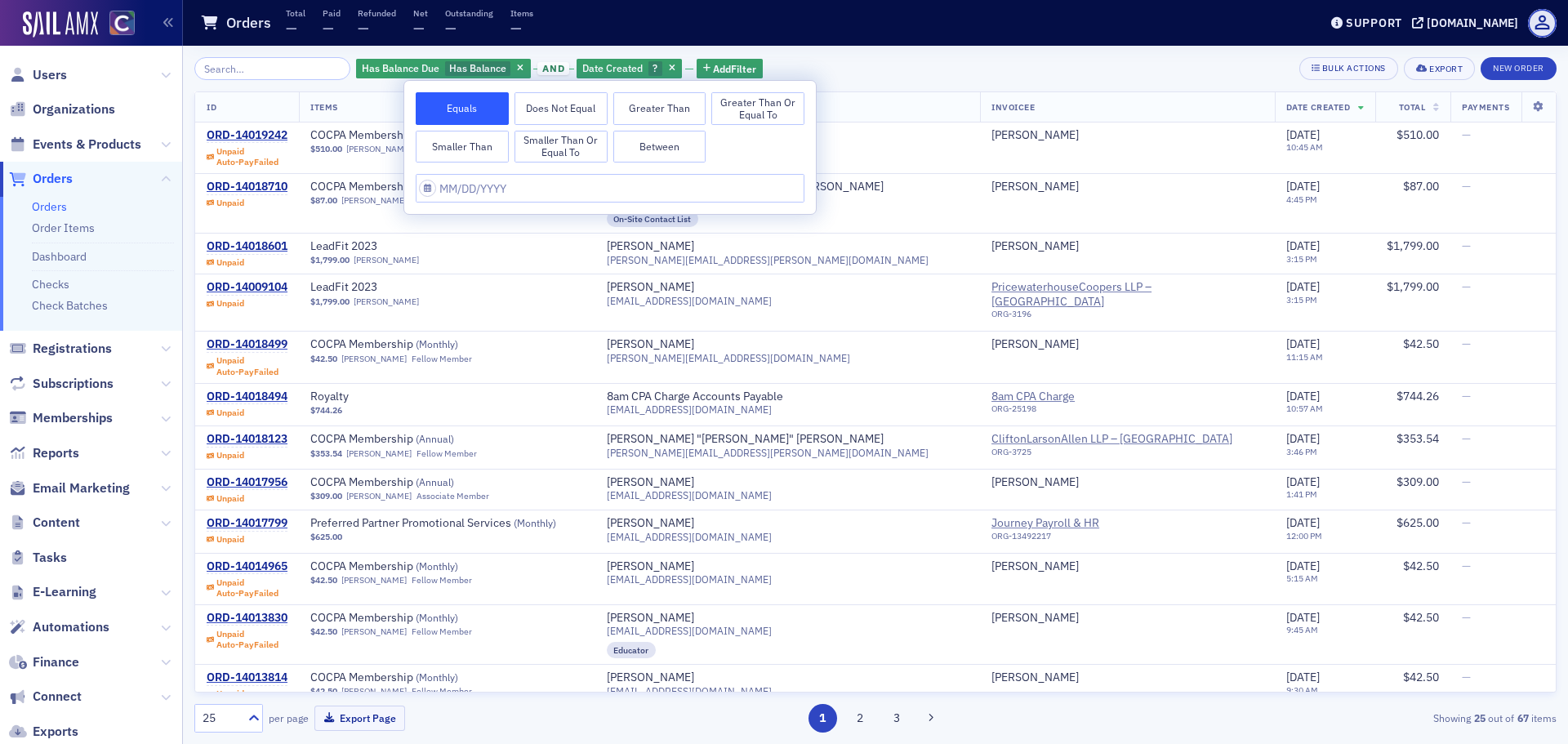
click at [459, 150] on button "Smaller Than" at bounding box center [462, 148] width 93 height 33
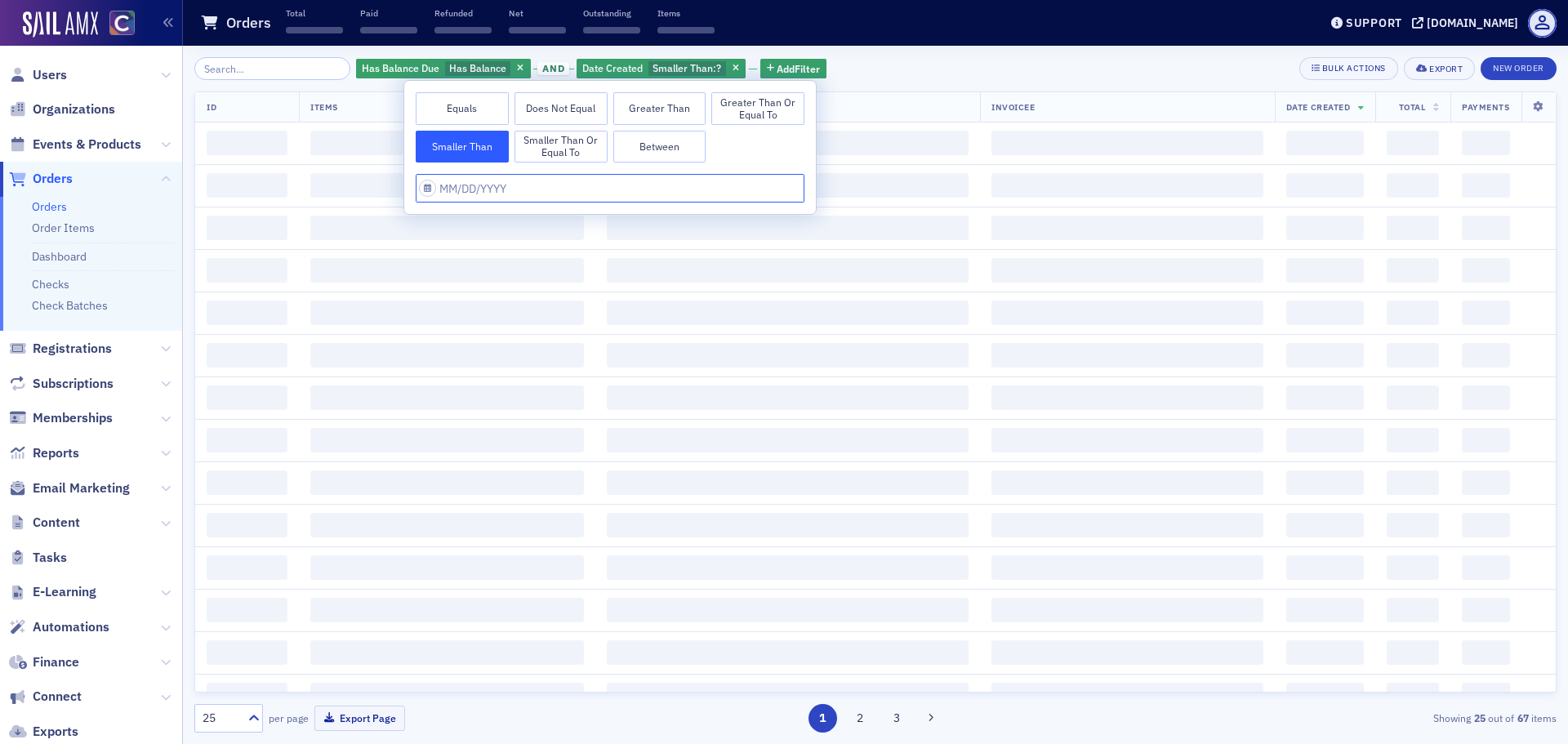
select select "8"
select select "2025"
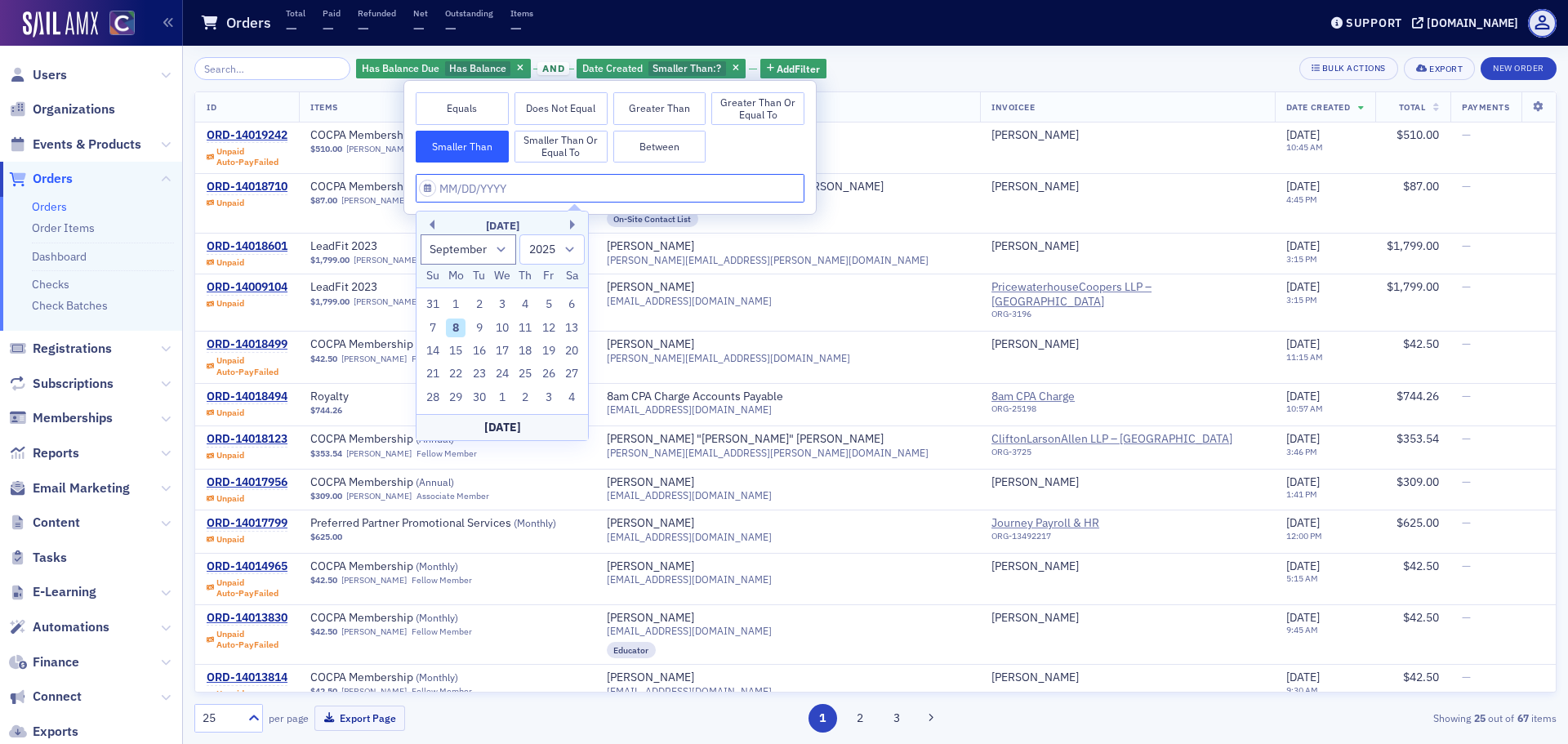
click at [473, 190] on input "text" at bounding box center [610, 187] width 389 height 28
click at [421, 216] on div "September 2025 January February March April May June July August September Octo…" at bounding box center [502, 250] width 172 height 77
click at [434, 231] on div "September 2025" at bounding box center [502, 225] width 172 height 17
click at [434, 228] on div "September 2025" at bounding box center [502, 225] width 172 height 17
click at [431, 226] on button "Previous Month" at bounding box center [429, 224] width 10 height 10
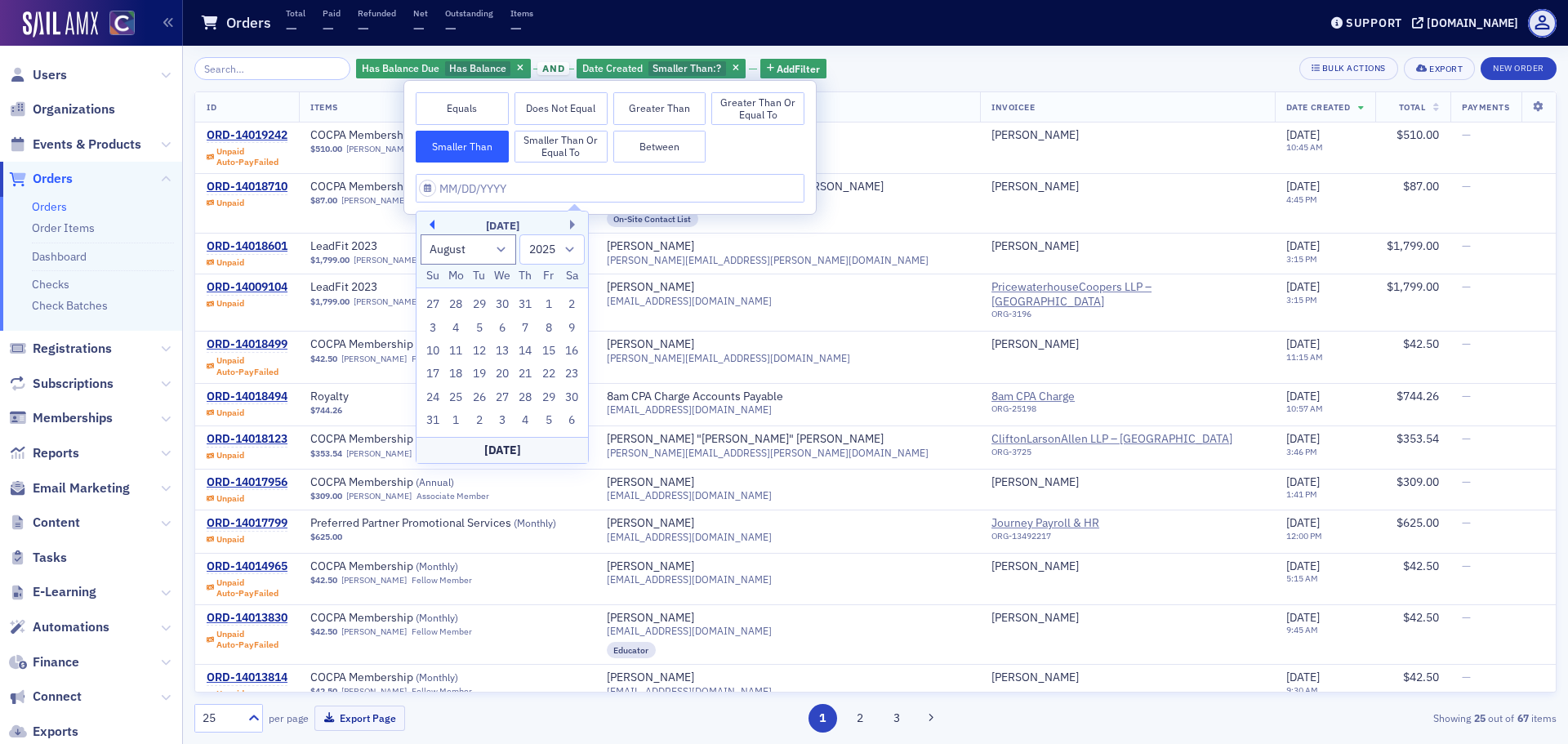
click at [431, 226] on button "Previous Month" at bounding box center [429, 224] width 10 height 10
select select "5"
click at [480, 331] on div "10" at bounding box center [479, 328] width 19 height 19
type input "06/10/2025"
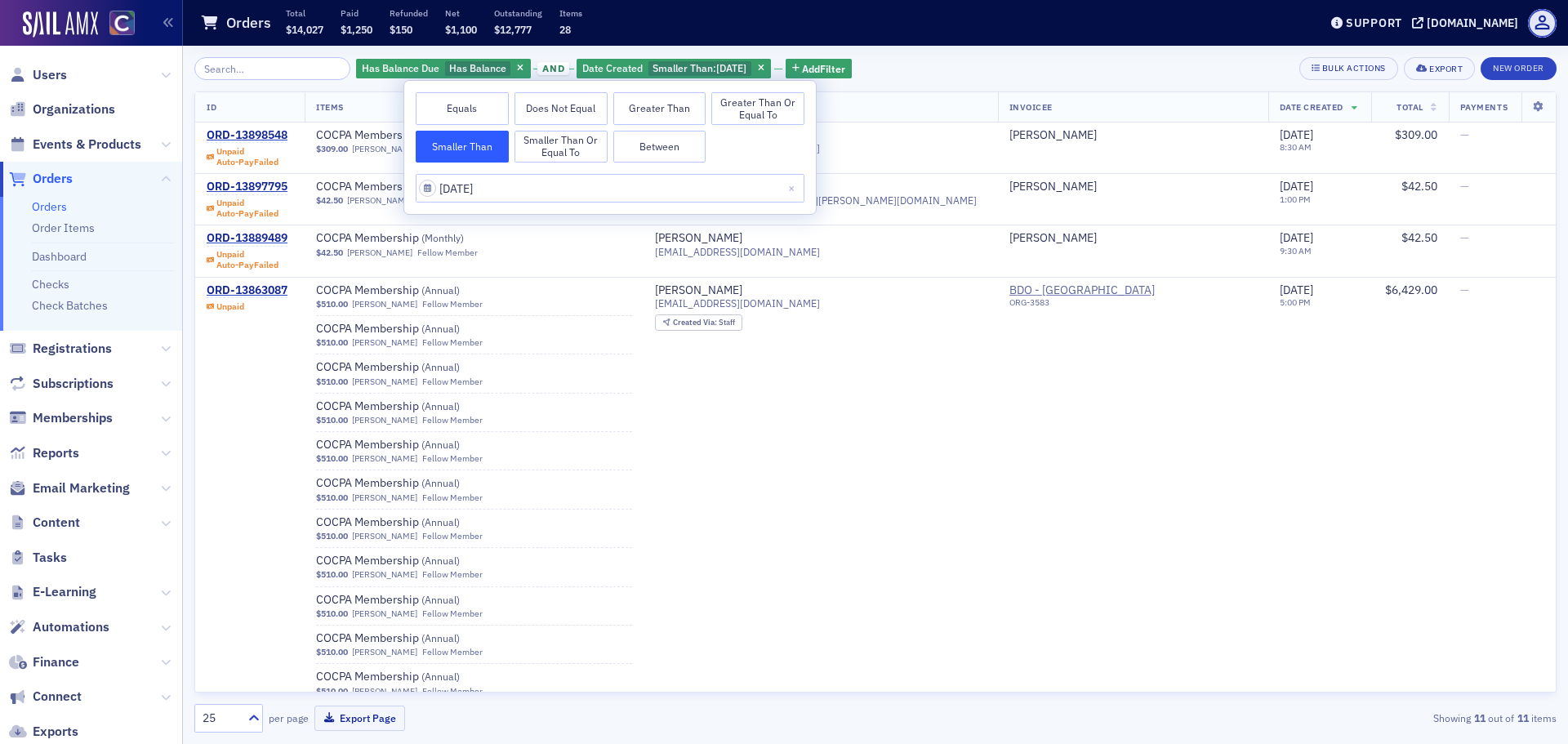
click at [957, 53] on div "Has Balance Due Has Balance and Date Created Smaller Than : 6/10/2025 Add Filte…" at bounding box center [875, 394] width 1362 height 698
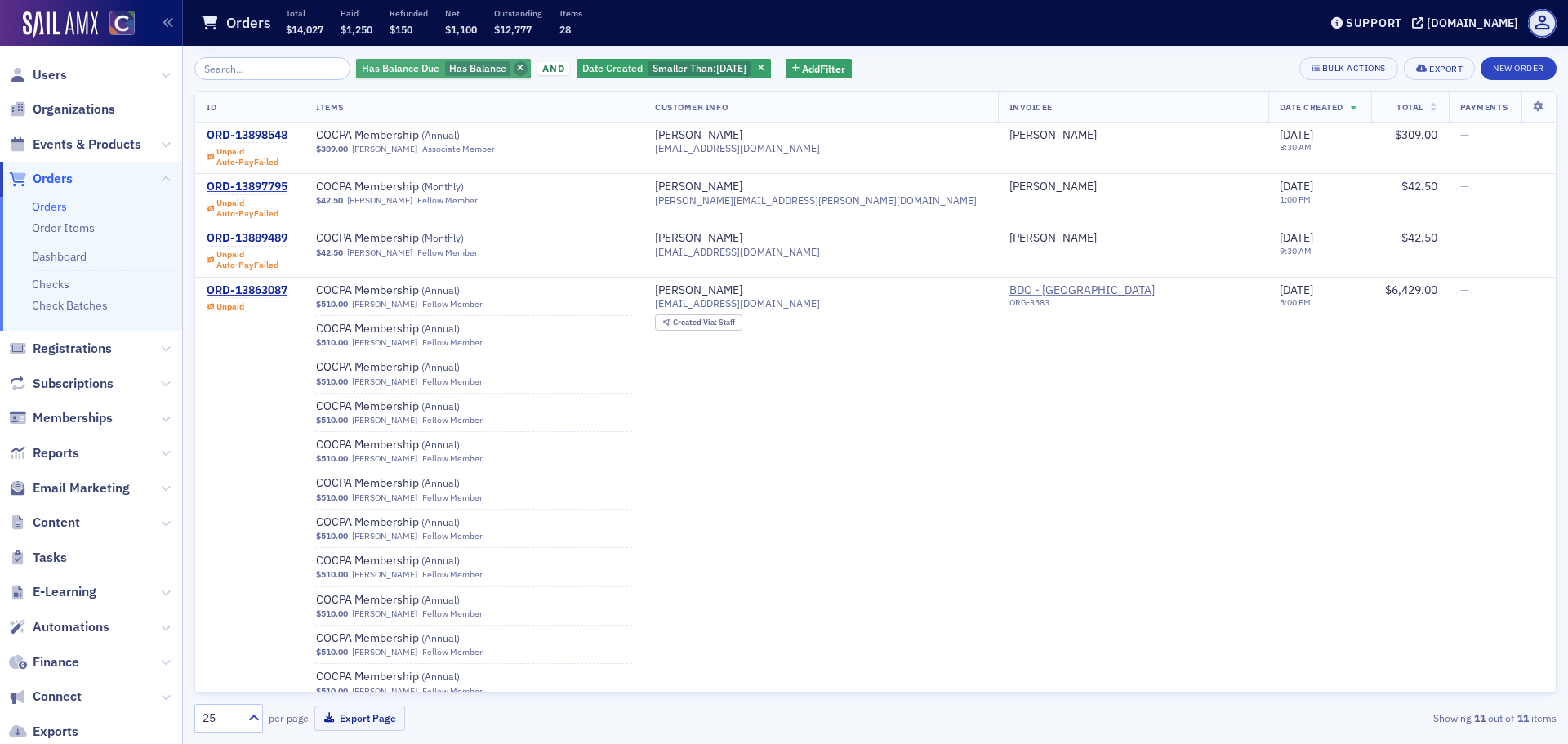
click at [514, 61] on span "button" at bounding box center [521, 68] width 15 height 15
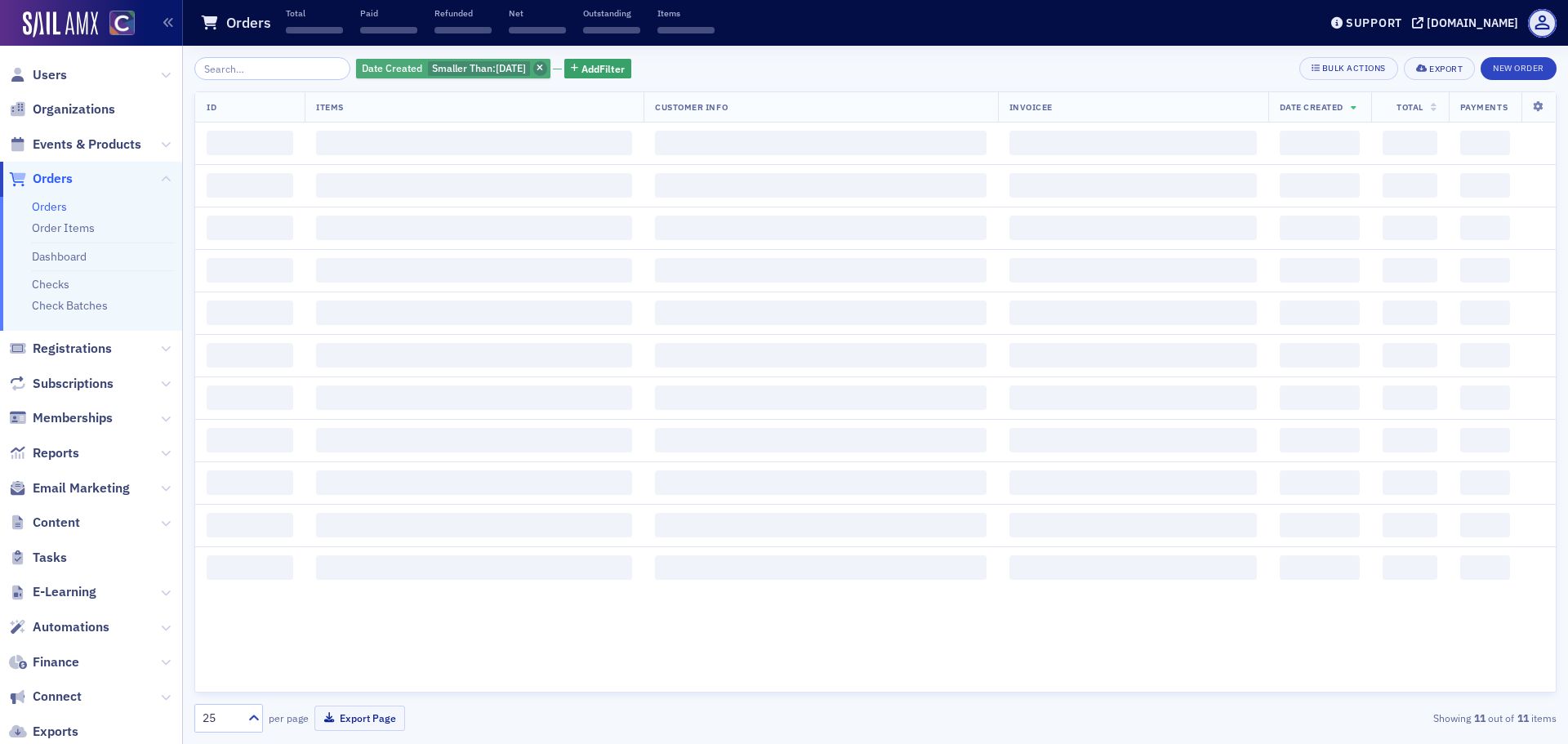
click at [538, 67] on span "button" at bounding box center [540, 68] width 15 height 15
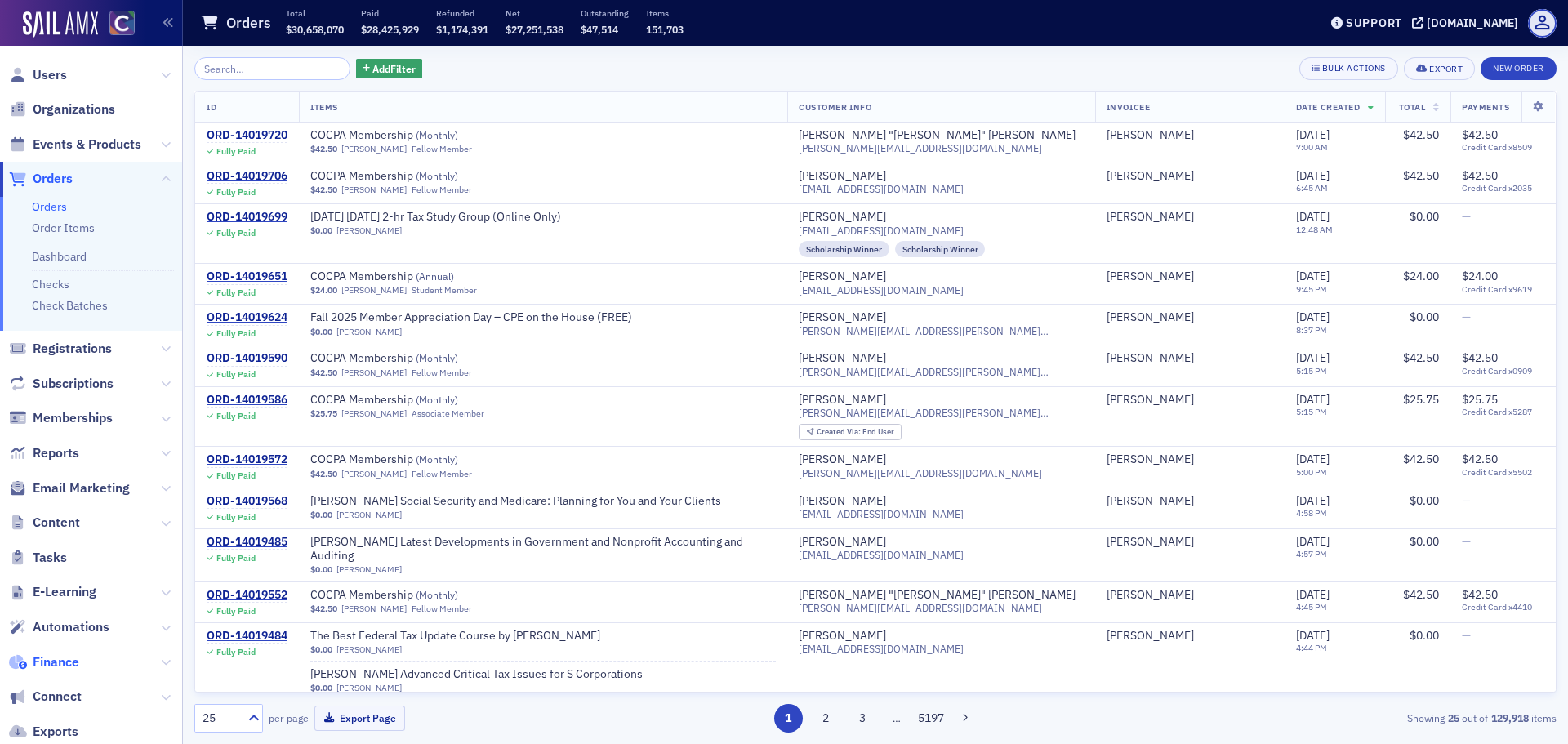
click at [65, 661] on span "Finance" at bounding box center [56, 662] width 47 height 17
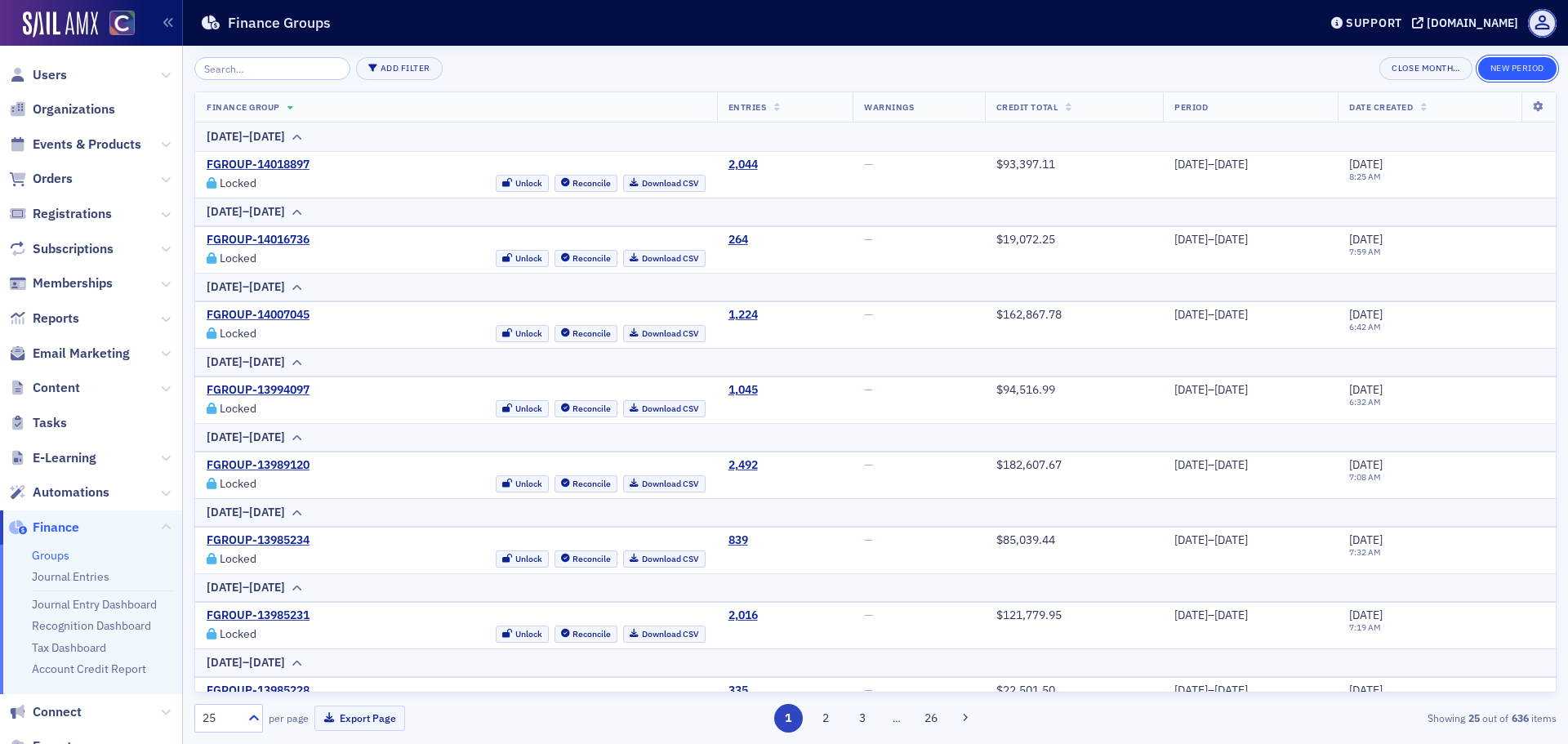
click at [1543, 72] on button "New Period" at bounding box center [1517, 69] width 79 height 23
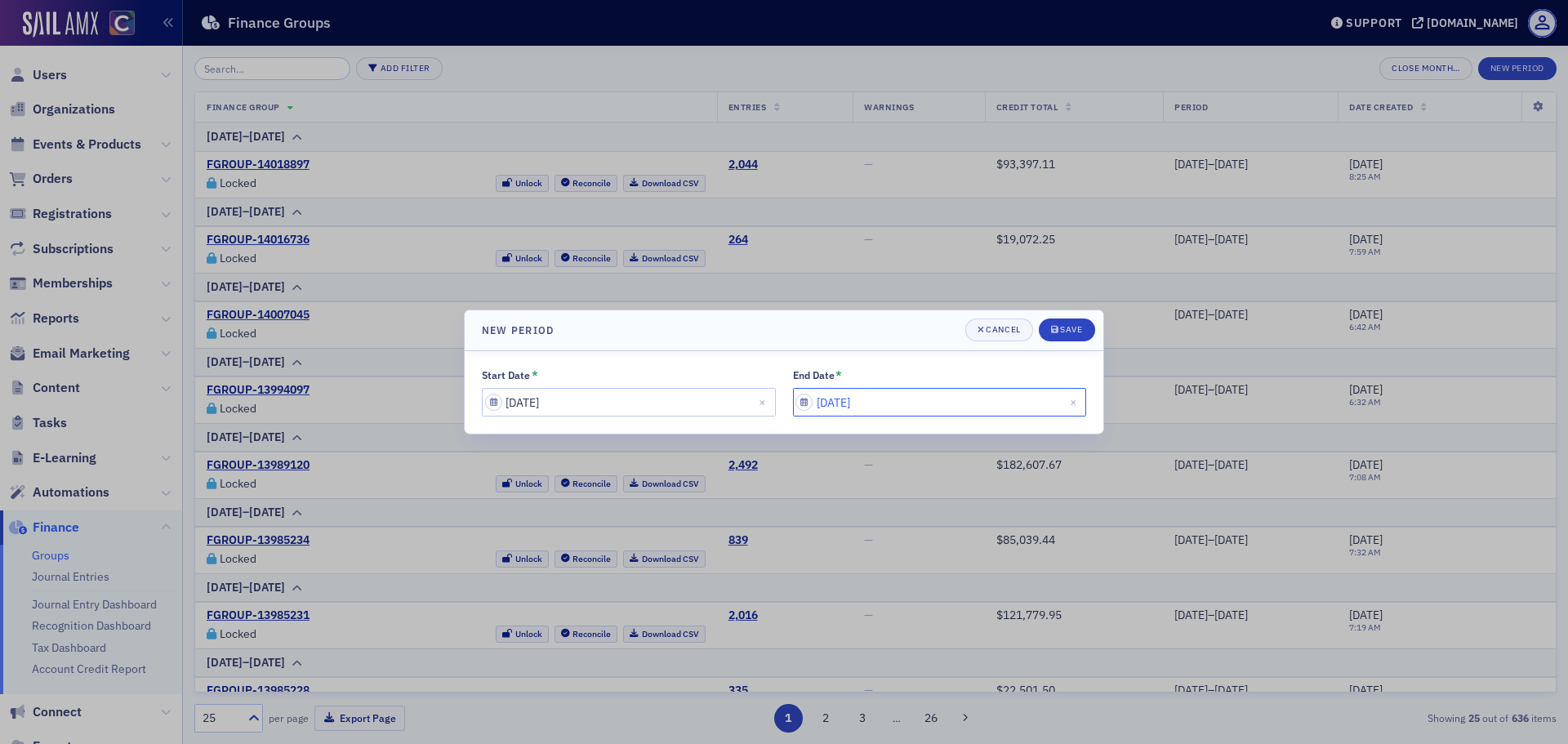
click at [905, 401] on input "08/09/2025" at bounding box center [939, 401] width 294 height 28
select select "7"
select select "2025"
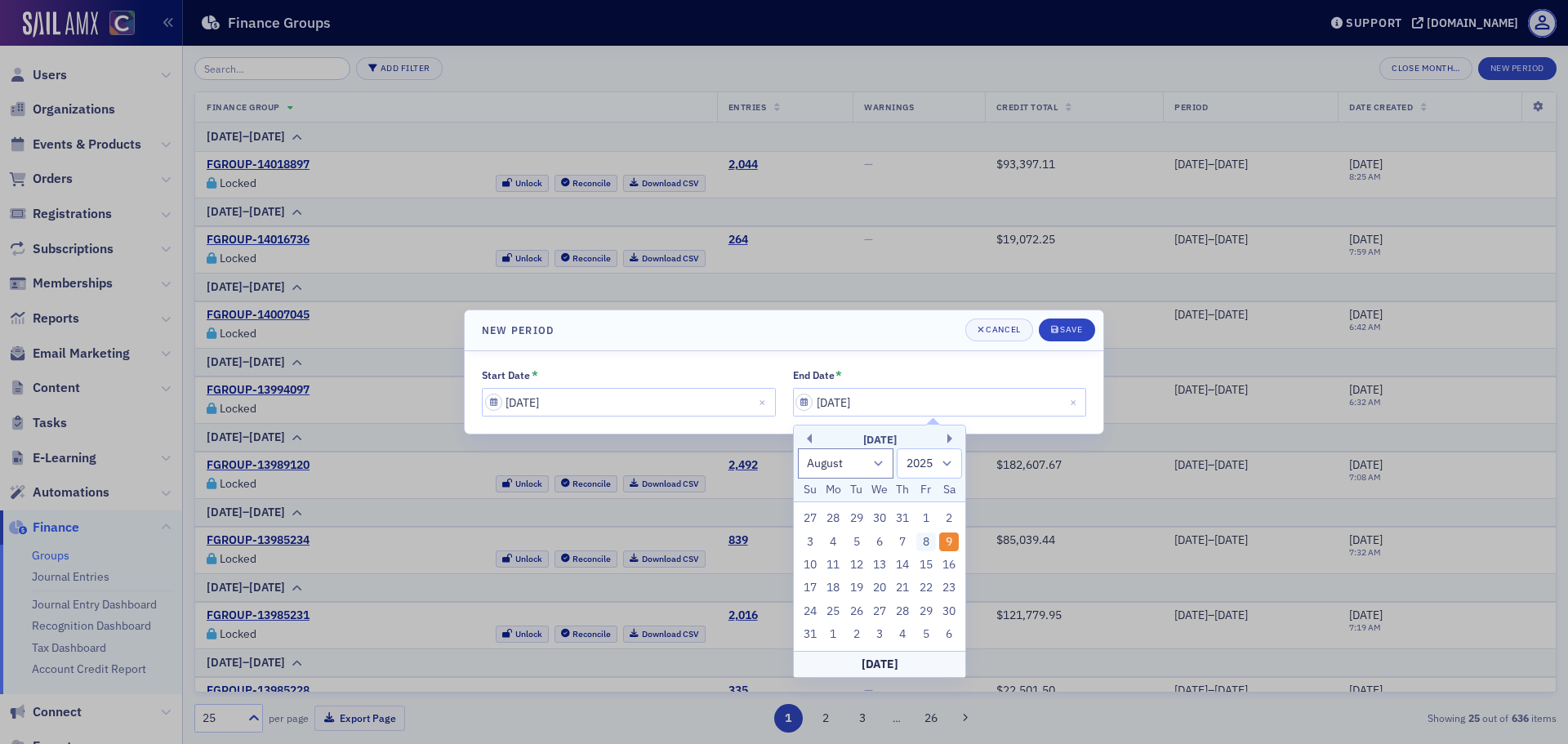
click at [930, 542] on div "8" at bounding box center [926, 542] width 19 height 19
type input "08/08/2025"
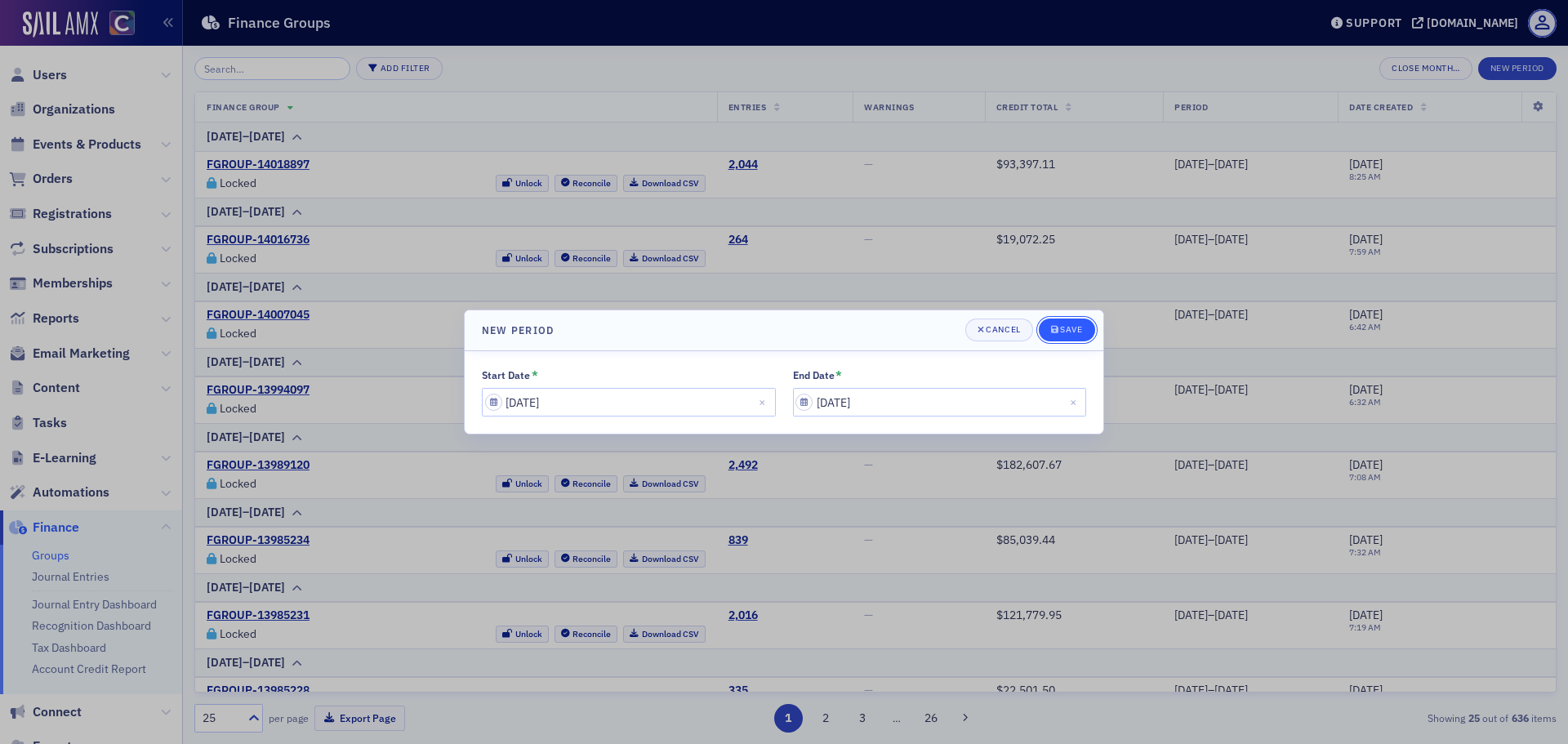
click at [1066, 330] on div "Save" at bounding box center [1071, 329] width 22 height 9
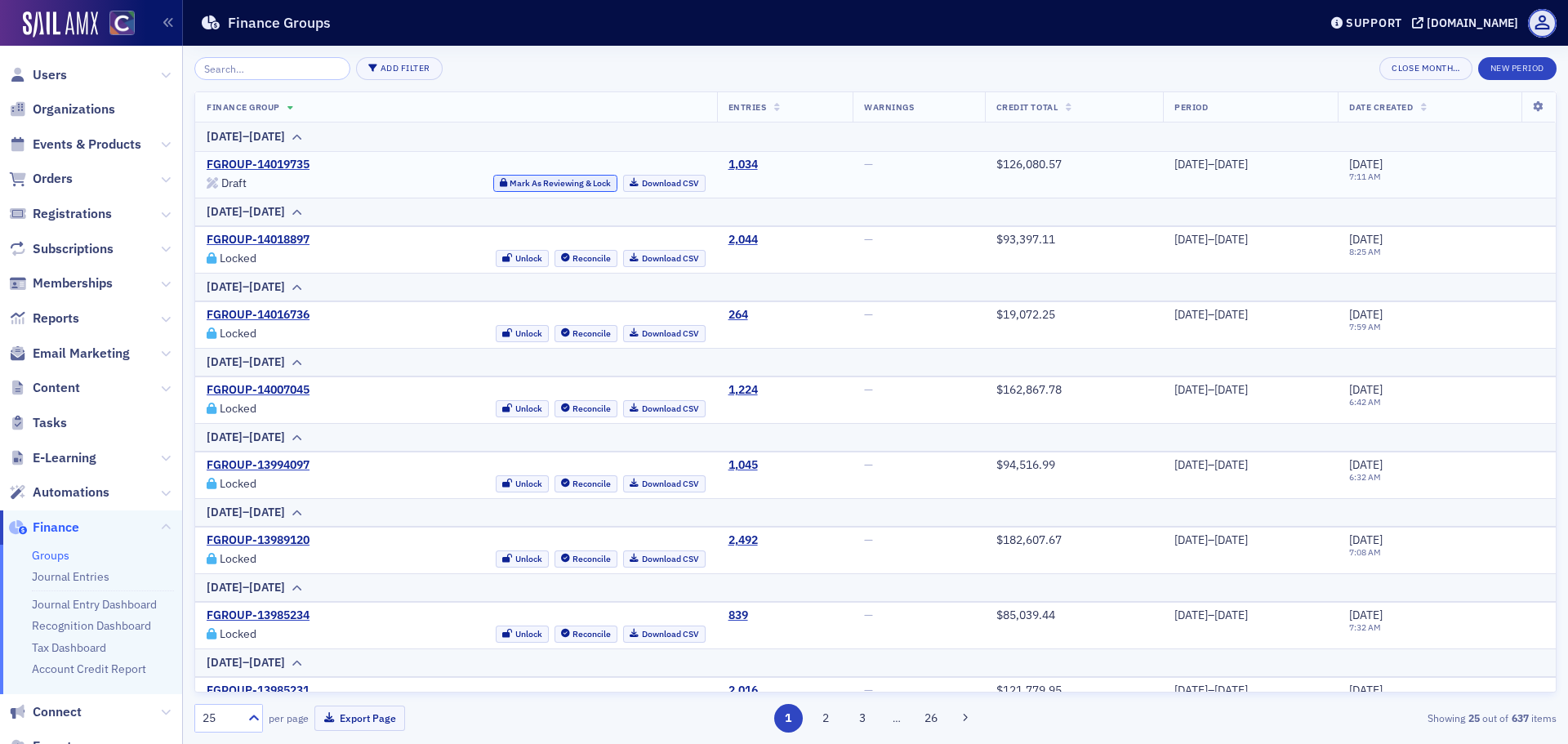
click at [572, 184] on button "Mark As Reviewing & Lock" at bounding box center [556, 184] width 125 height 17
click at [644, 186] on link "Download CSV" at bounding box center [665, 184] width 83 height 17
click at [67, 170] on span "Orders" at bounding box center [52, 179] width 40 height 17
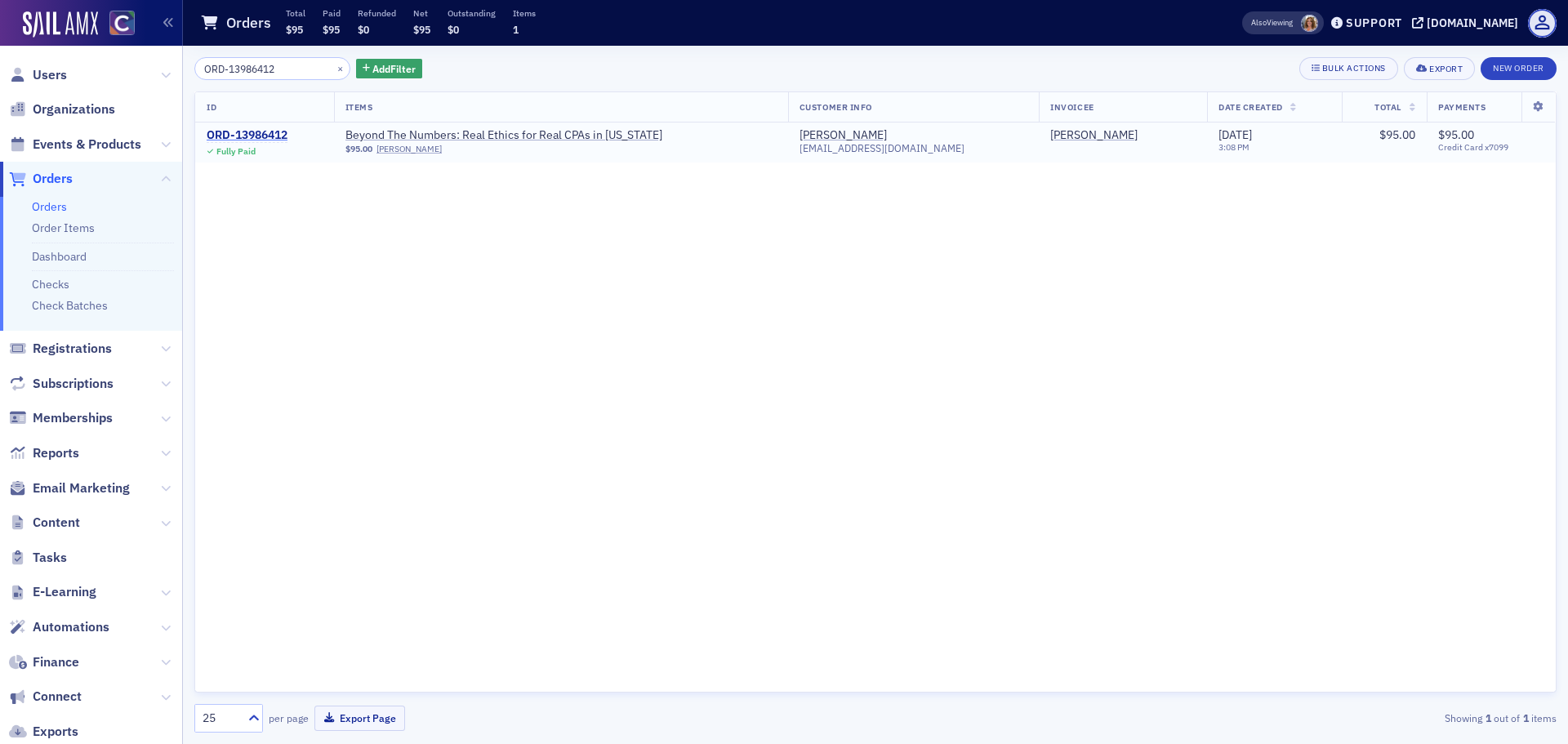
type input "ORD-13986412"
click at [259, 136] on div "ORD-13986412" at bounding box center [247, 135] width 81 height 15
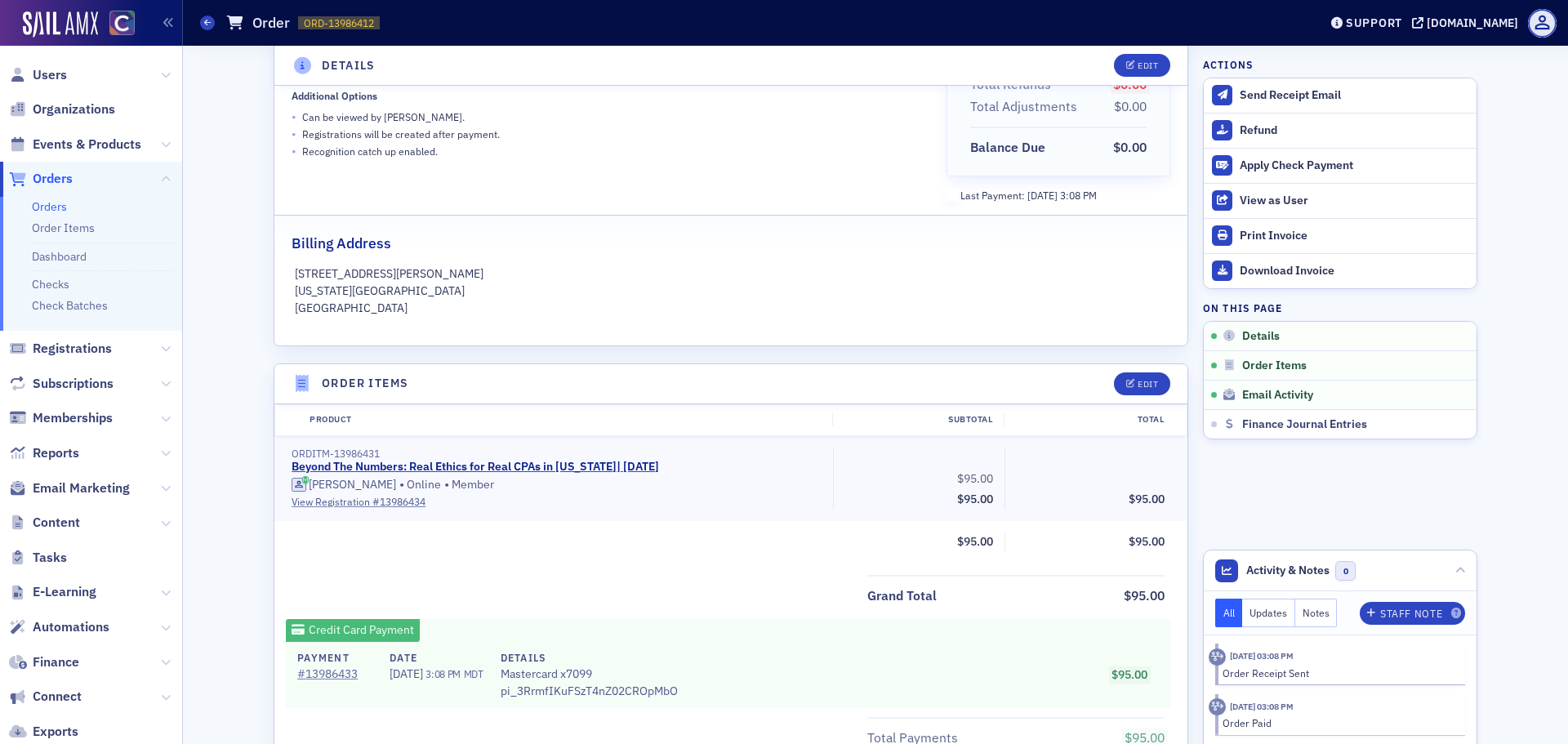
scroll to position [203, 0]
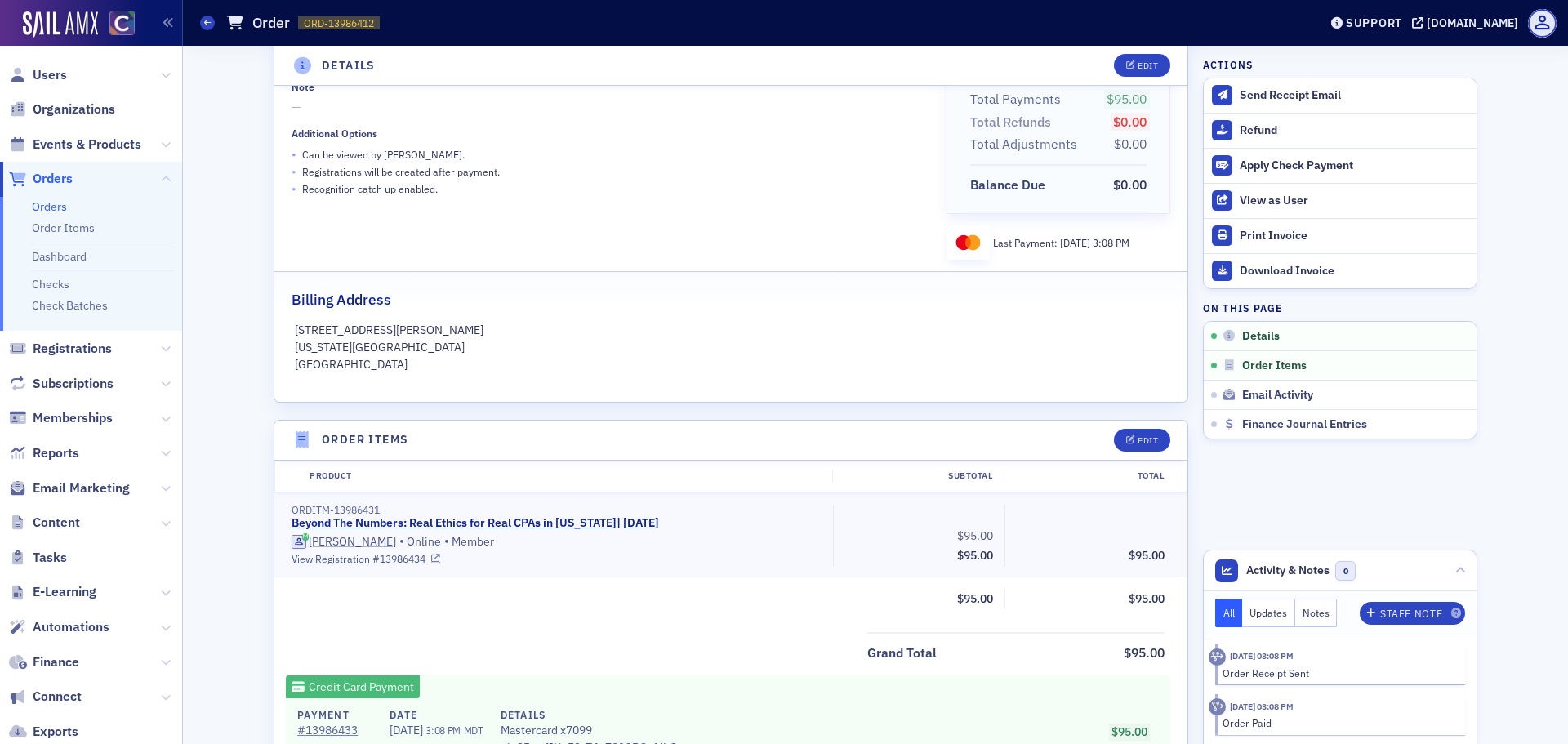
click at [439, 521] on link "Beyond The Numbers: Real Ethics for Real CPAs in Colorado | 10/15/2025" at bounding box center [475, 523] width 367 height 15
click at [208, 21] on icon at bounding box center [207, 22] width 7 height 8
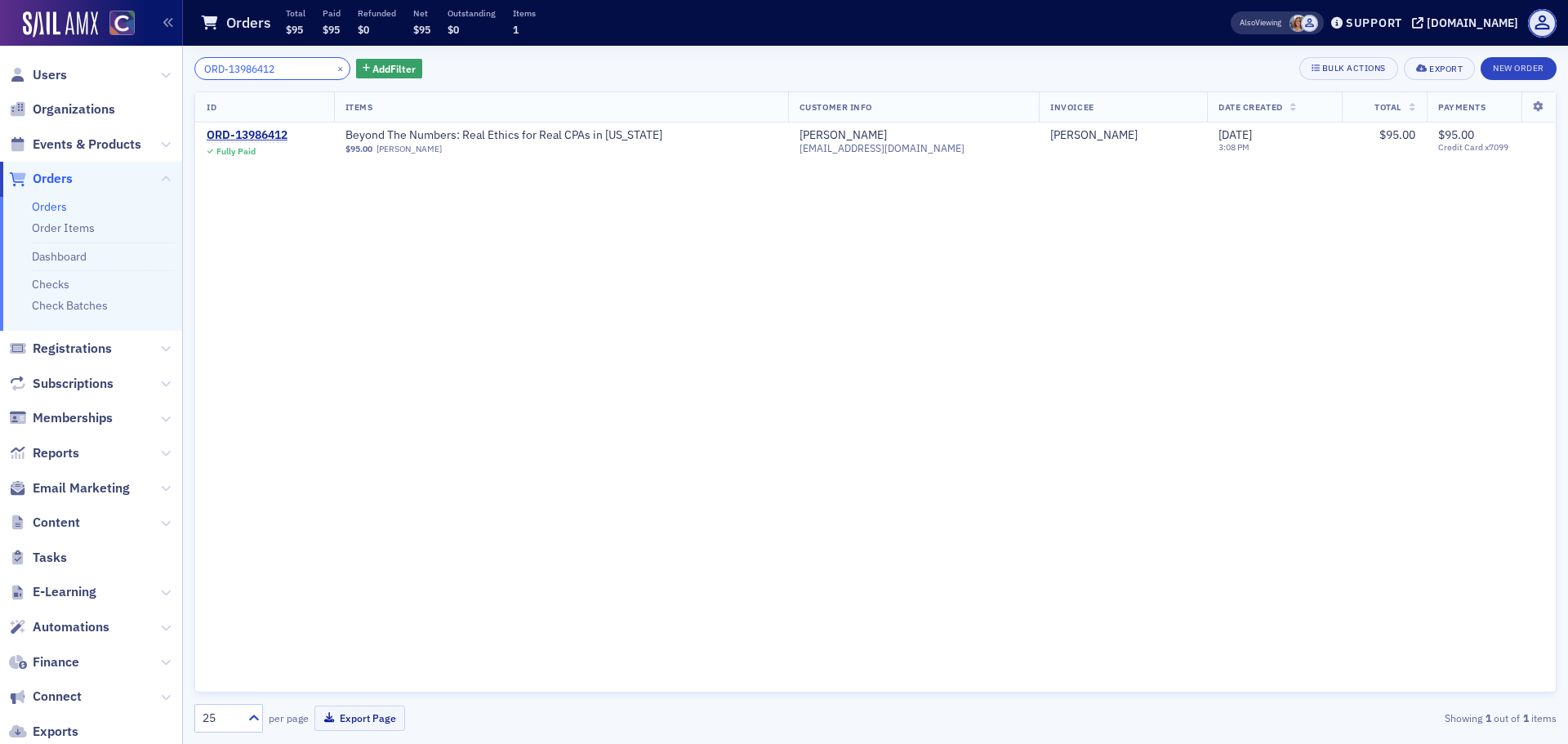
drag, startPoint x: 305, startPoint y: 70, endPoint x: 0, endPoint y: 48, distance: 305.8
click at [0, 51] on div "Users Organizations Events & Products Orders Orders Order Items Dashboard Check…" at bounding box center [784, 372] width 1568 height 744
paste input "8863"
type input "ORD-13988863"
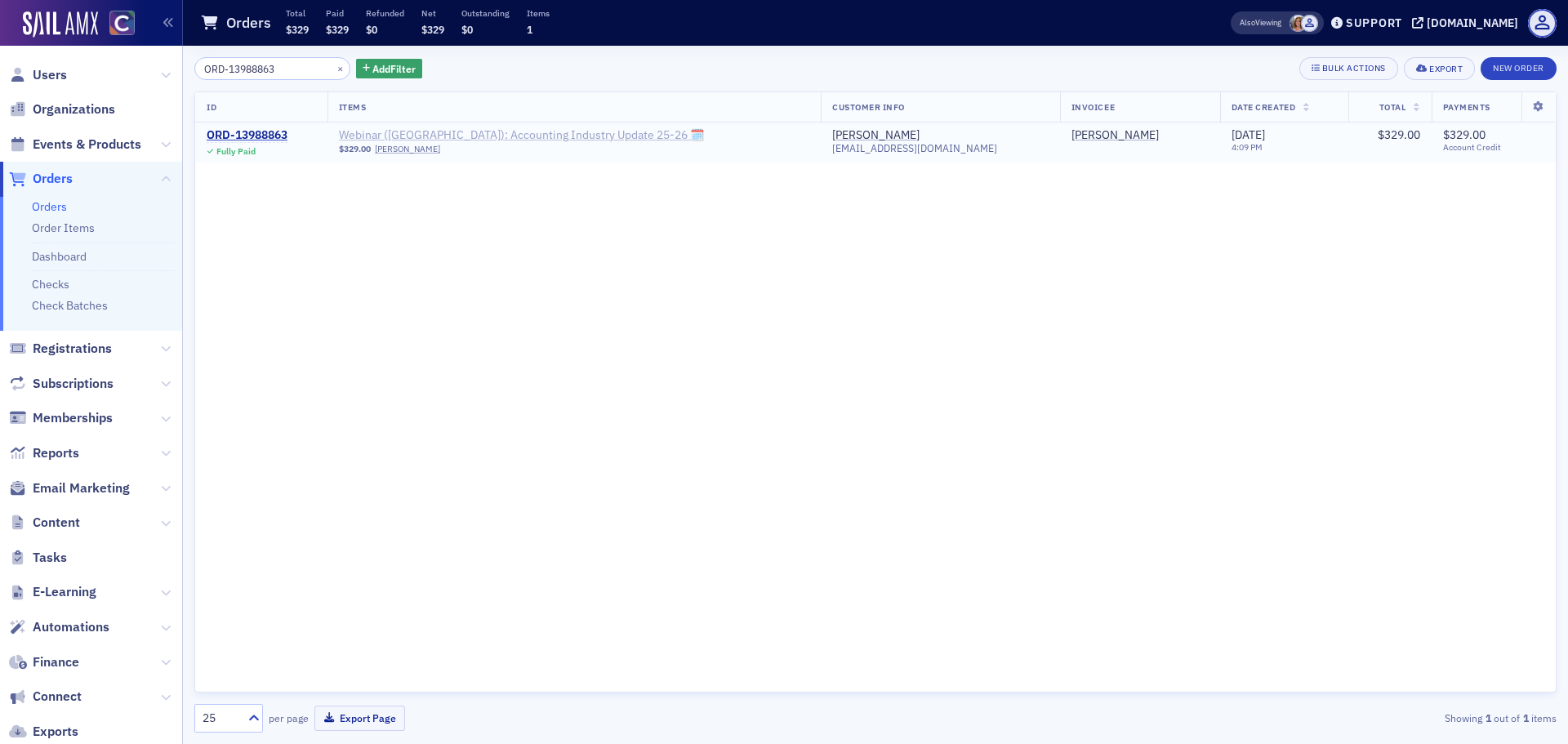
click at [460, 131] on span "Webinar ([GEOGRAPHIC_DATA]): Accounting Industry Update 25-26 🗓" at bounding box center [522, 135] width 365 height 15
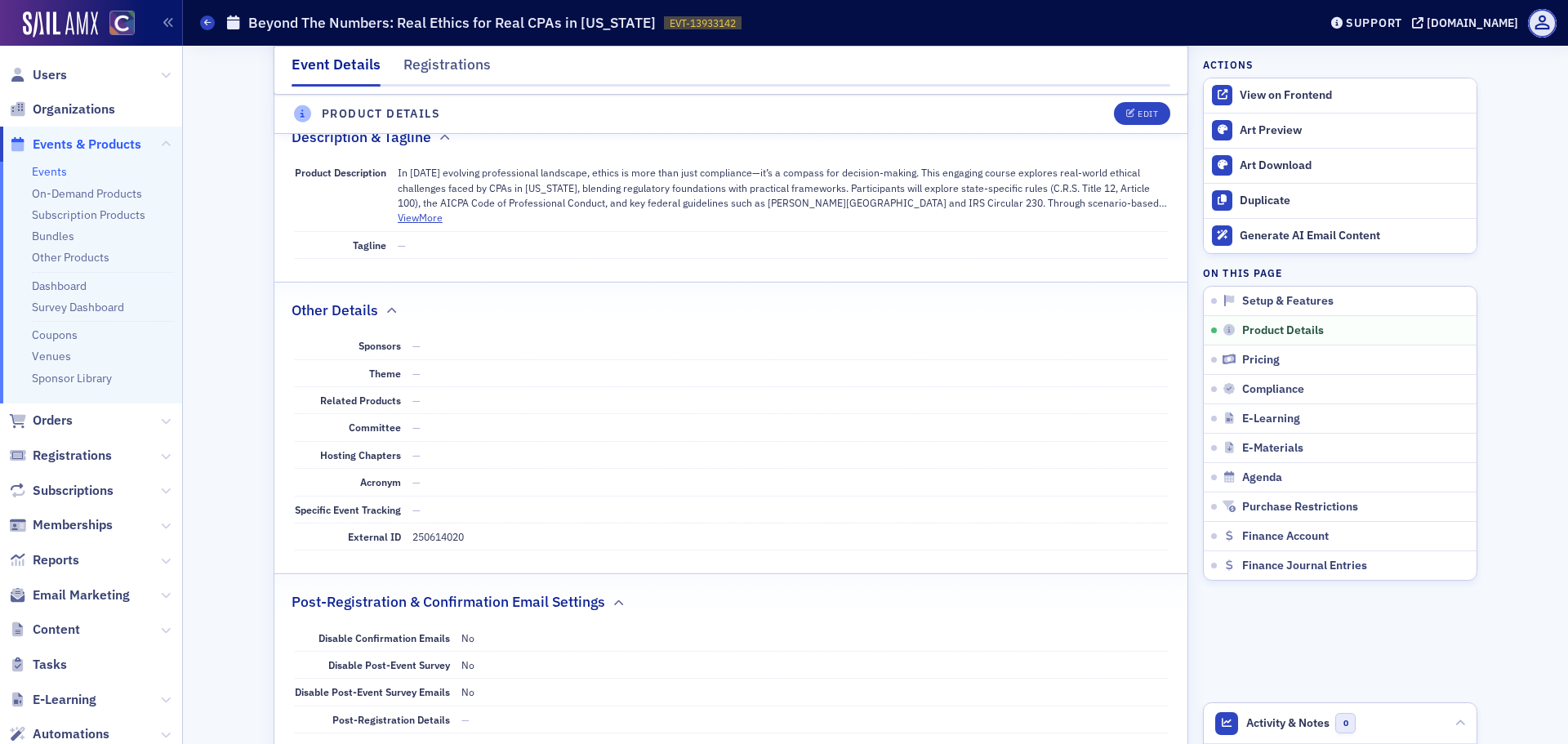
scroll to position [735, 0]
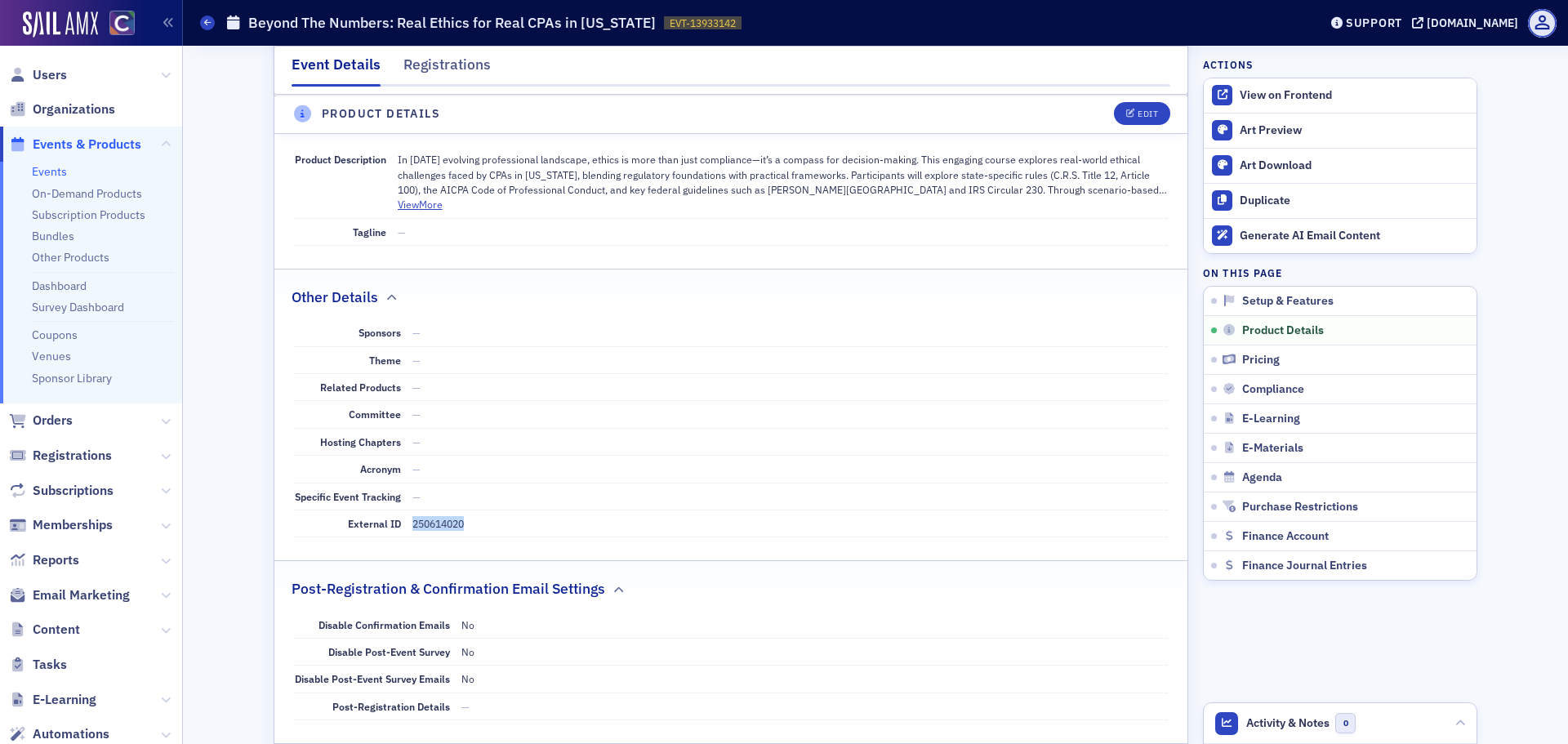
drag, startPoint x: 488, startPoint y: 524, endPoint x: 407, endPoint y: 525, distance: 81.0
click at [407, 525] on div "External ID 250614020" at bounding box center [732, 524] width 873 height 27
copy dd "250614020"
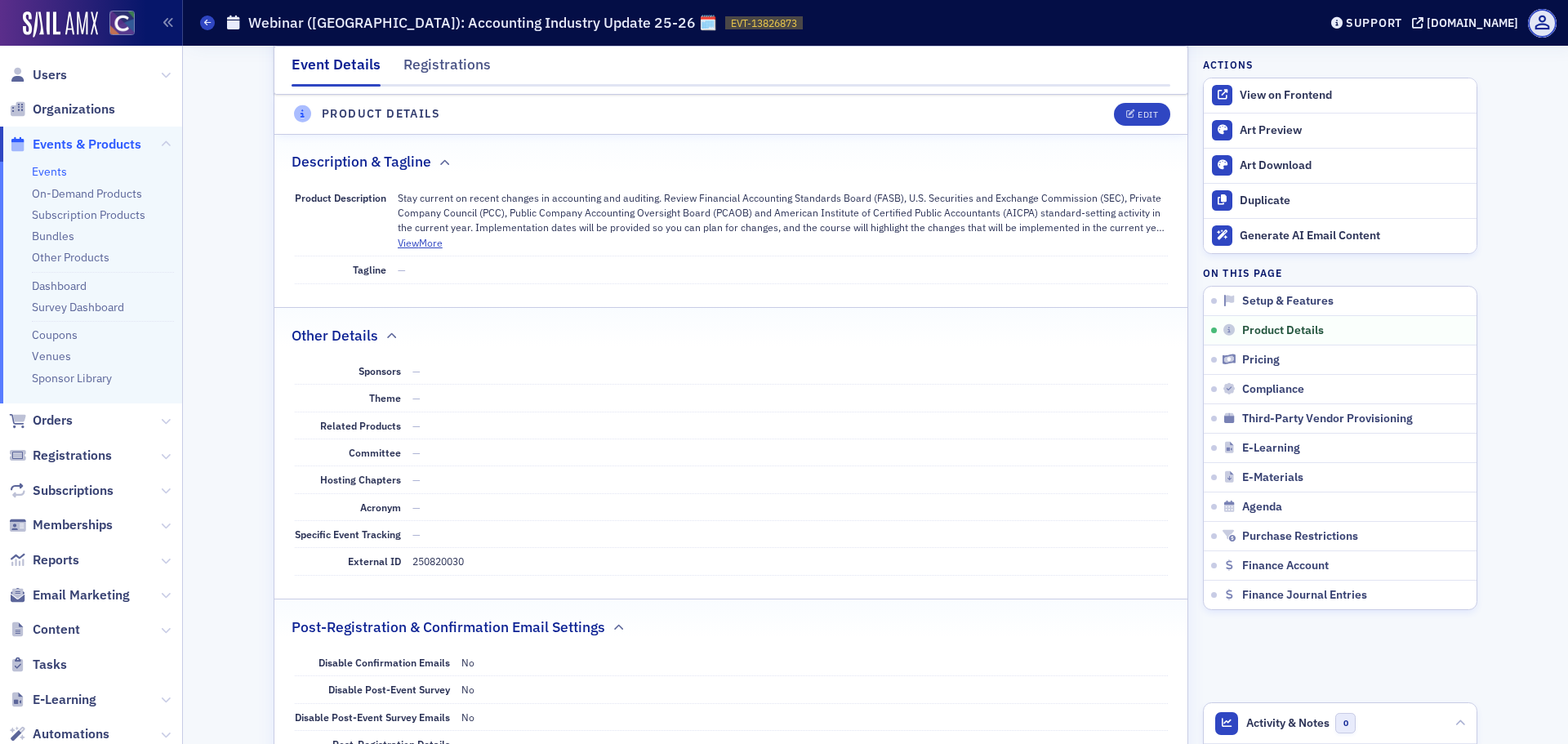
scroll to position [654, 0]
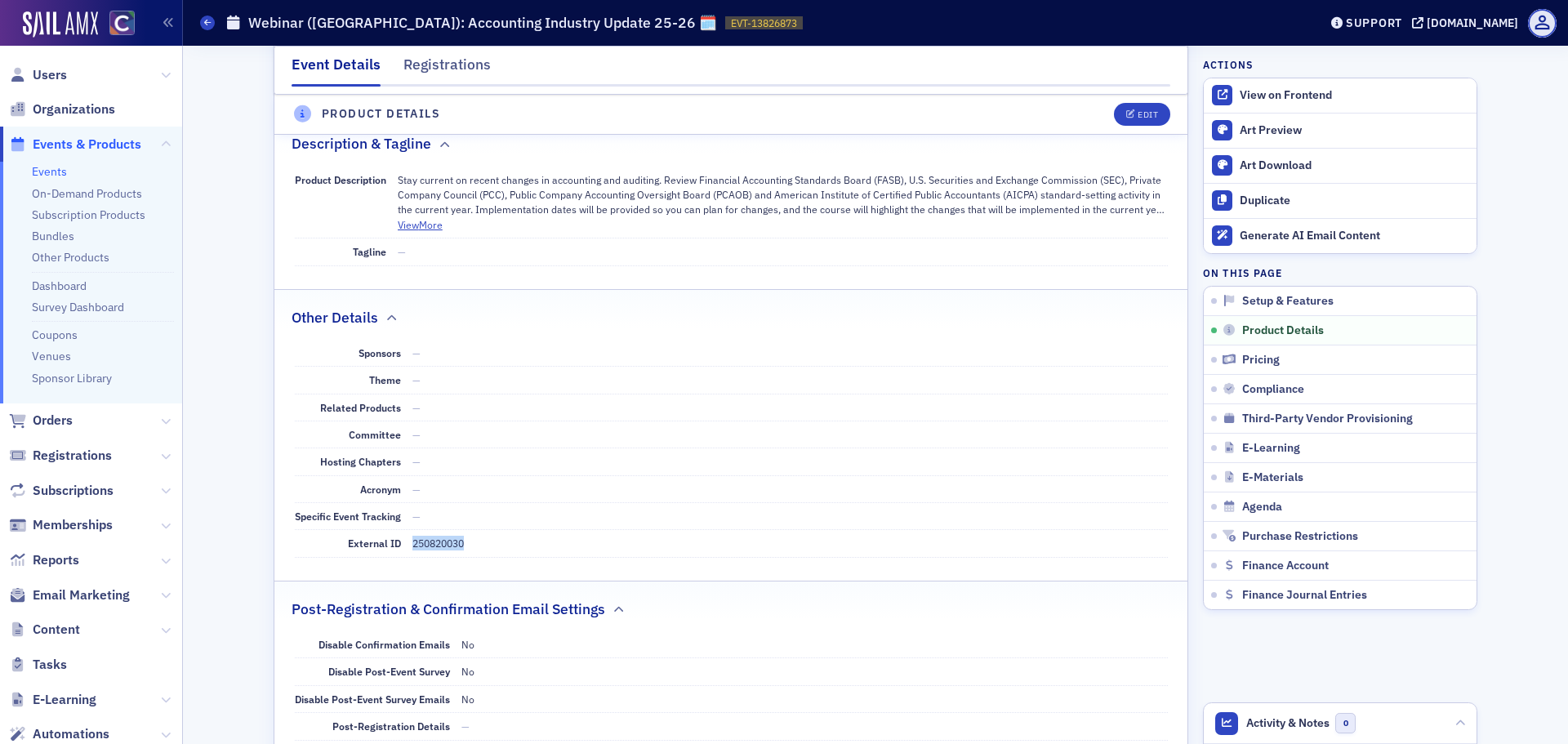
drag, startPoint x: 476, startPoint y: 547, endPoint x: 409, endPoint y: 543, distance: 67.1
click at [413, 543] on dd "250820030" at bounding box center [791, 543] width 756 height 26
copy dd "250820030"
